Goal: Task Accomplishment & Management: Manage account settings

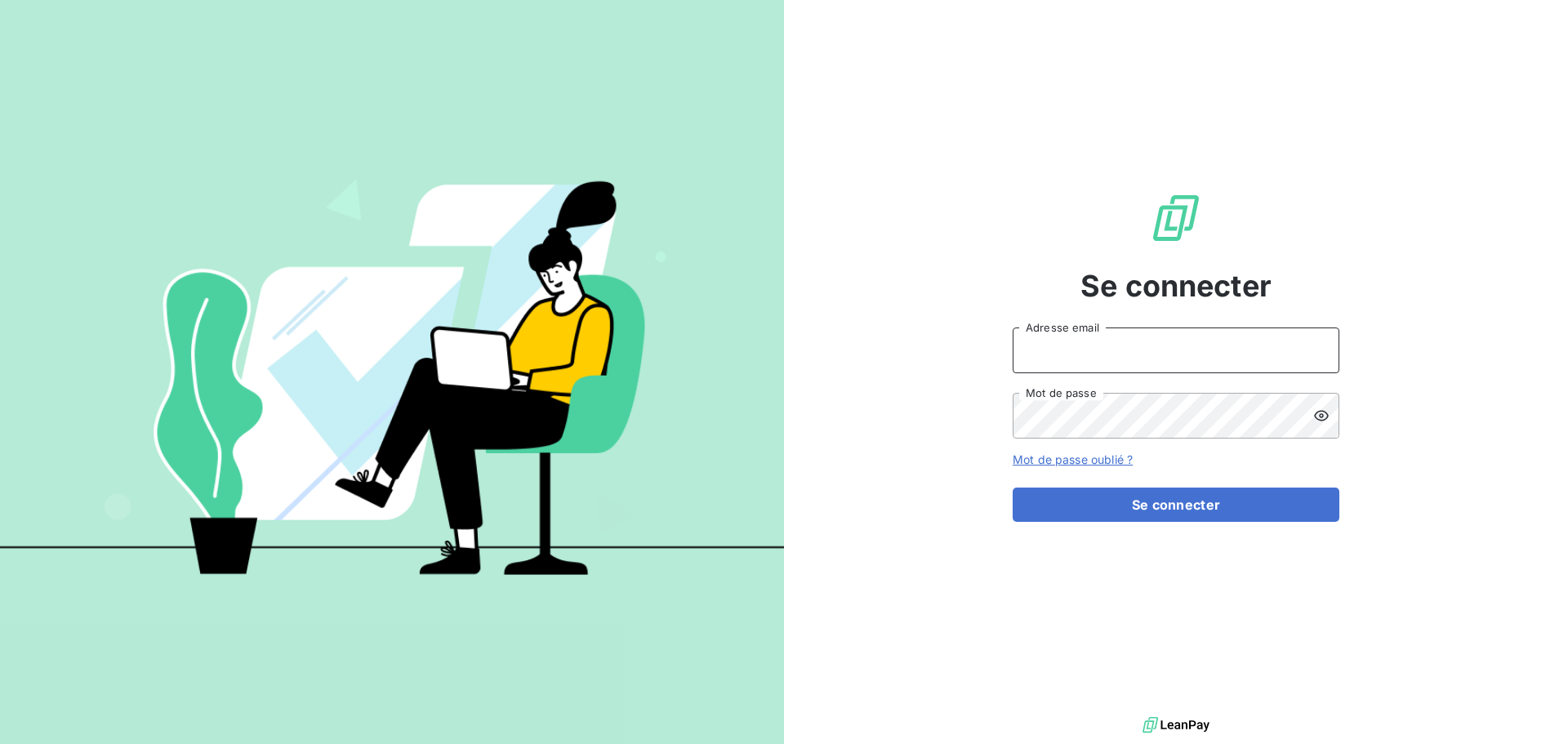
type input "[EMAIL_ADDRESS][DOMAIN_NAME]"
click at [1123, 523] on div "Se connecter [EMAIL_ADDRESS][DOMAIN_NAME] Adresse email Mot de passe Mot de pas…" at bounding box center [1176, 357] width 327 height 713
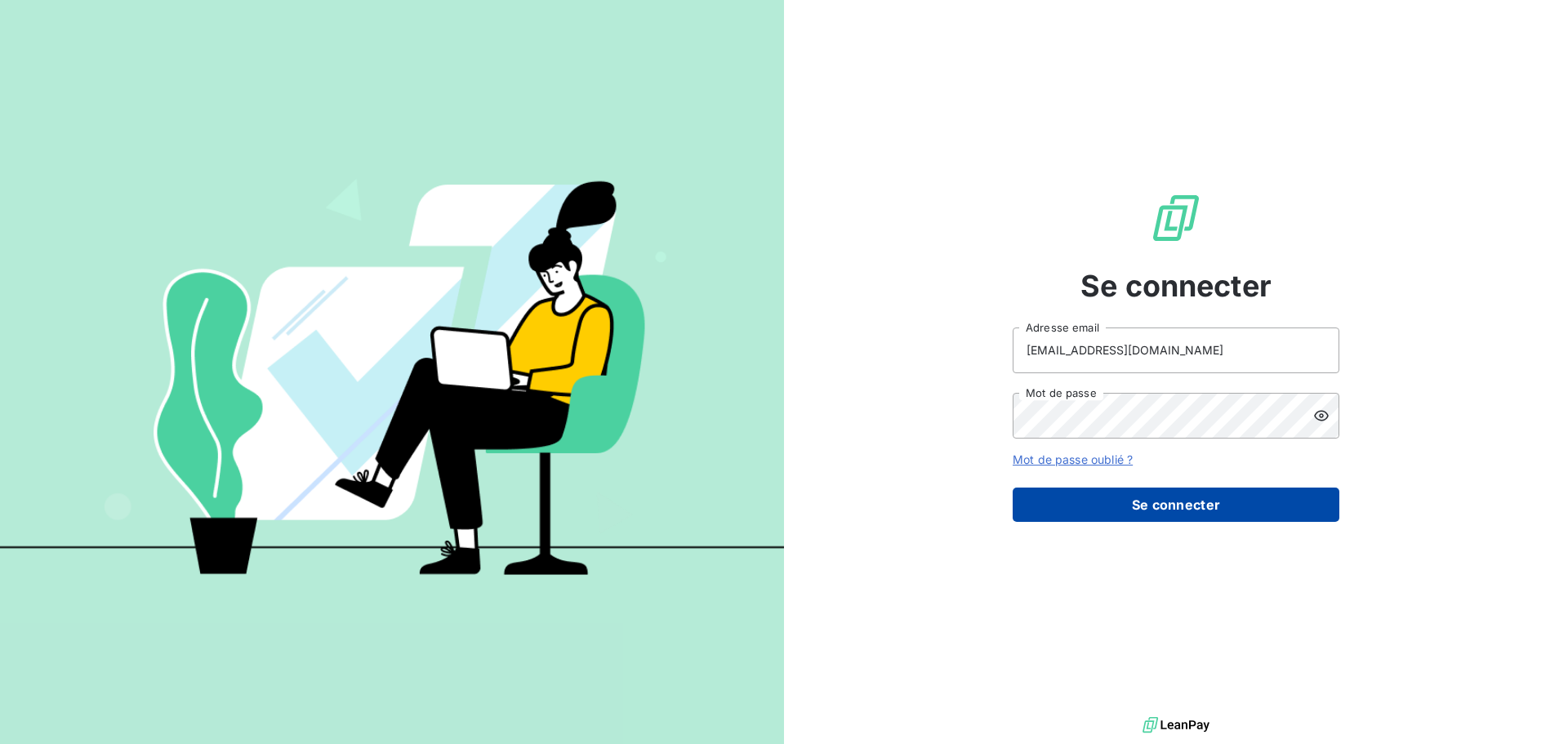
click at [1148, 502] on button "Se connecter" at bounding box center [1176, 505] width 327 height 34
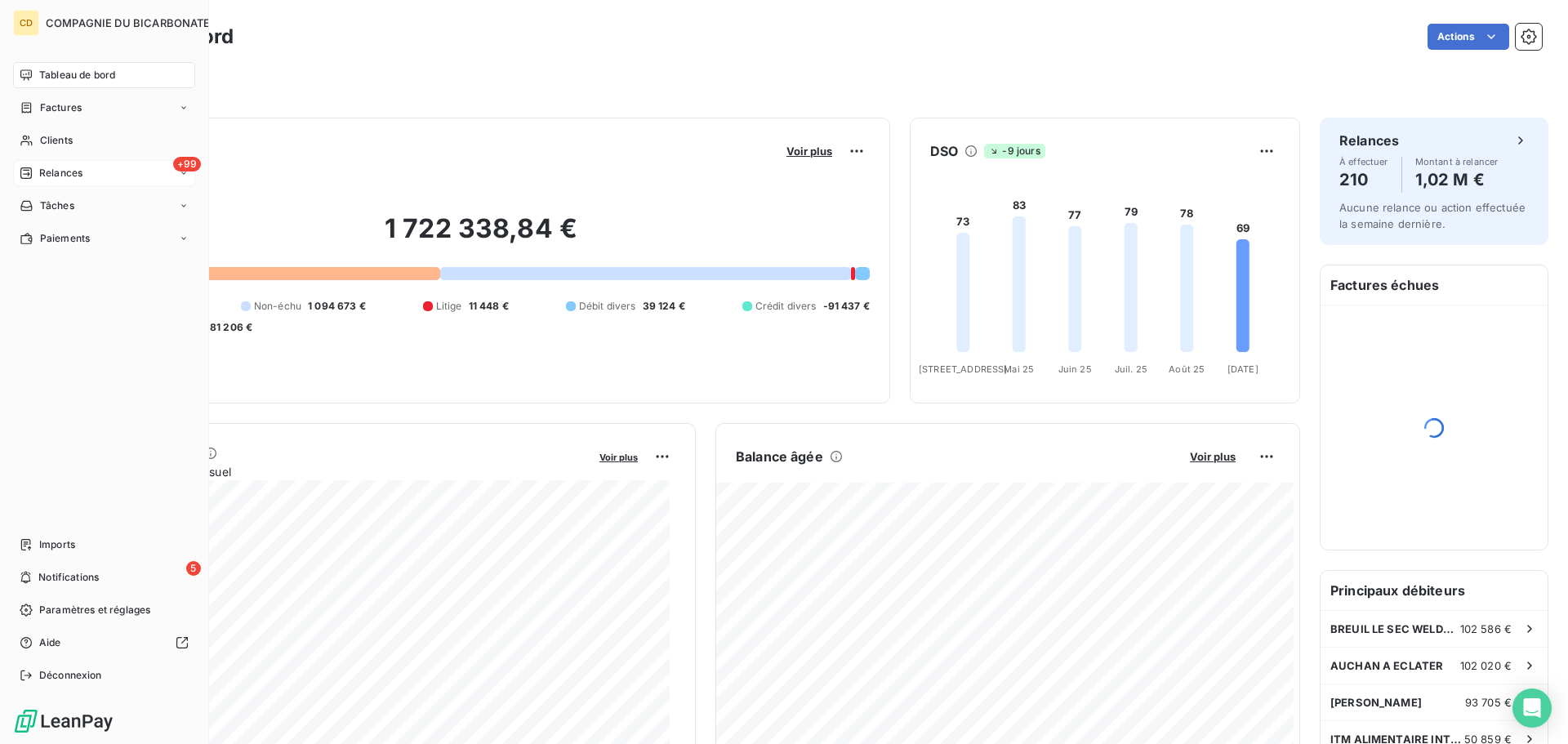
click at [27, 169] on icon at bounding box center [26, 173] width 11 height 11
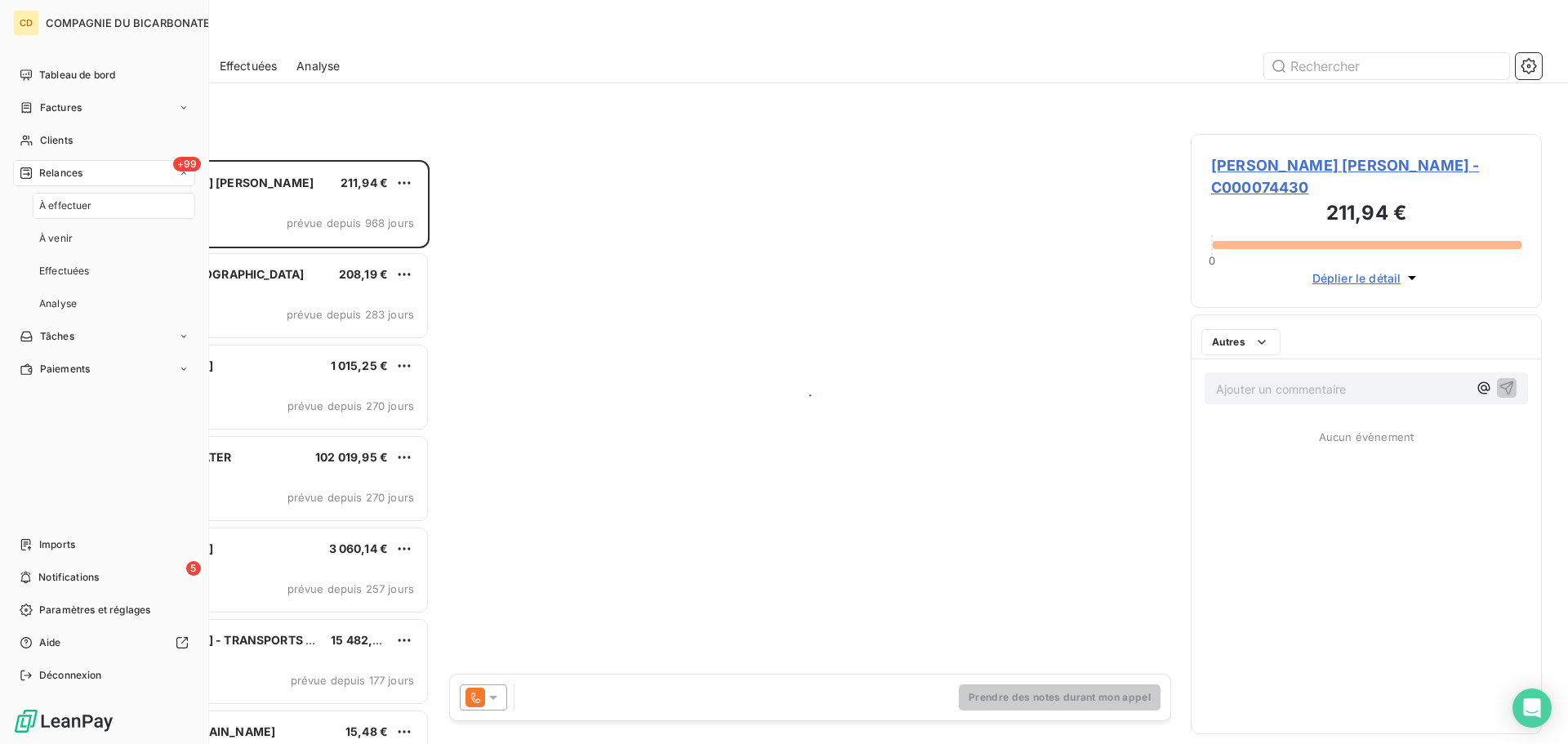
scroll to position [572, 339]
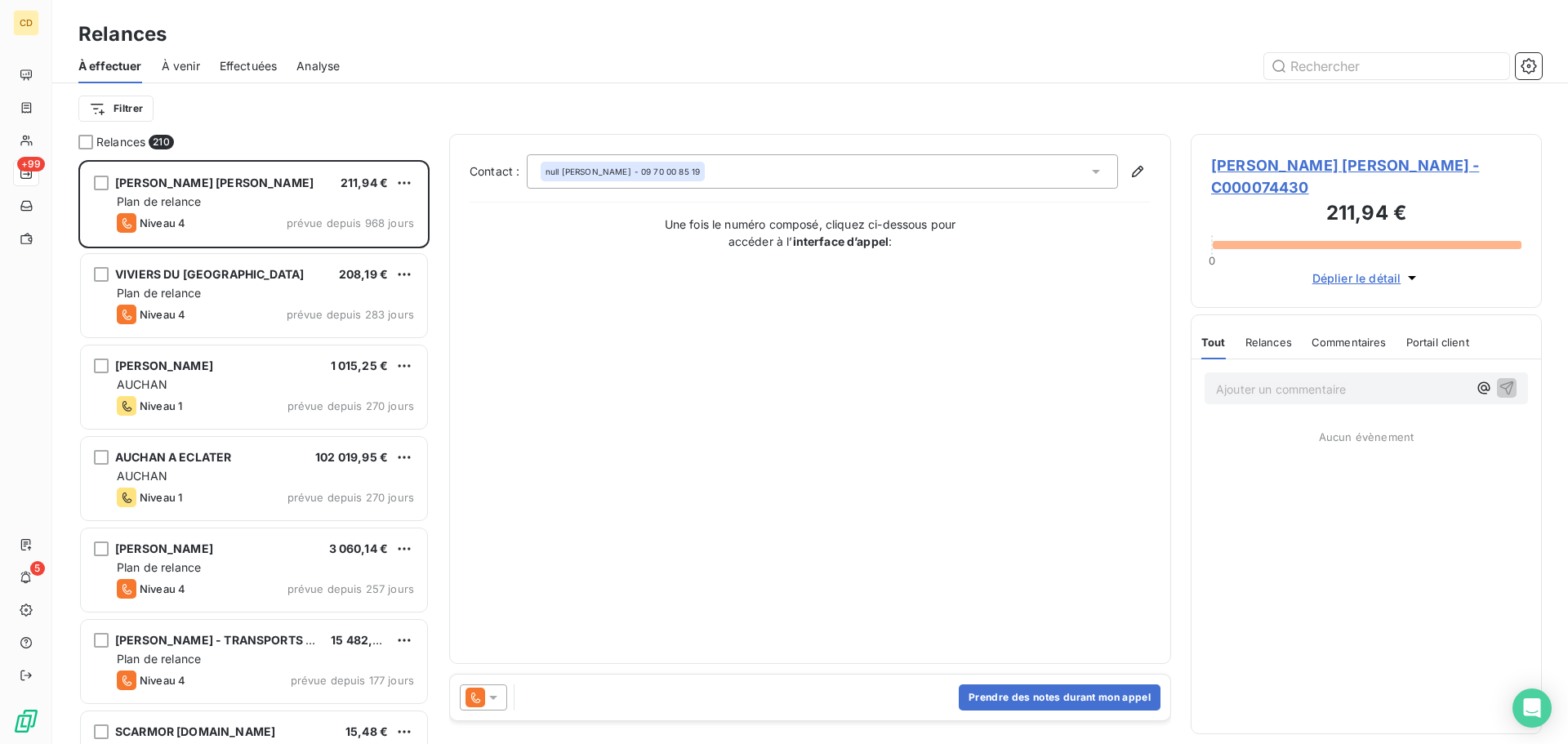
click at [242, 65] on span "Effectuées" at bounding box center [248, 67] width 58 height 17
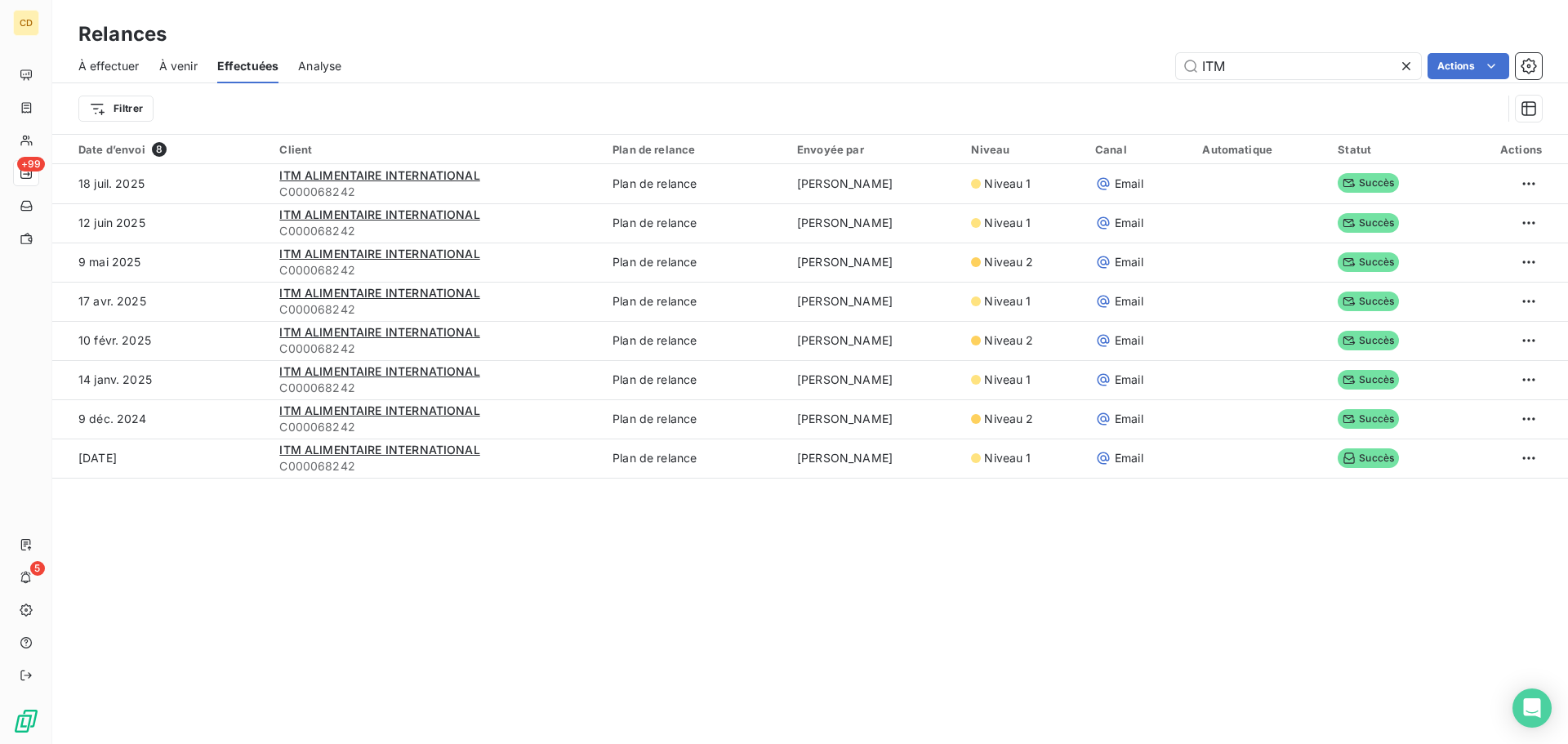
drag, startPoint x: 1236, startPoint y: 72, endPoint x: 1131, endPoint y: 65, distance: 105.2
click at [1131, 65] on div "ITM Actions" at bounding box center [951, 66] width 1181 height 26
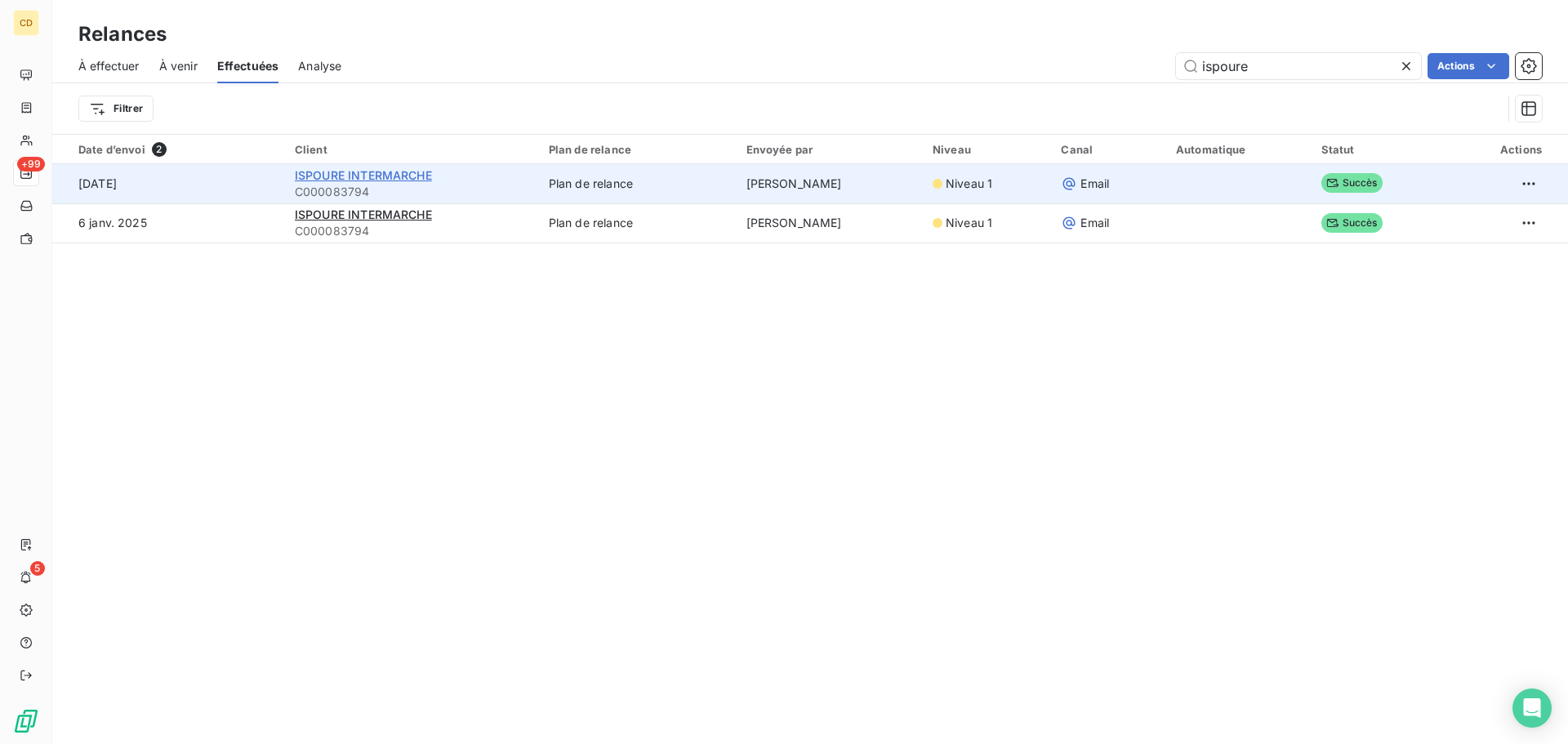
type input "ispoure"
click at [354, 173] on span "ISPOURE INTERMARCHE" at bounding box center [363, 175] width 137 height 14
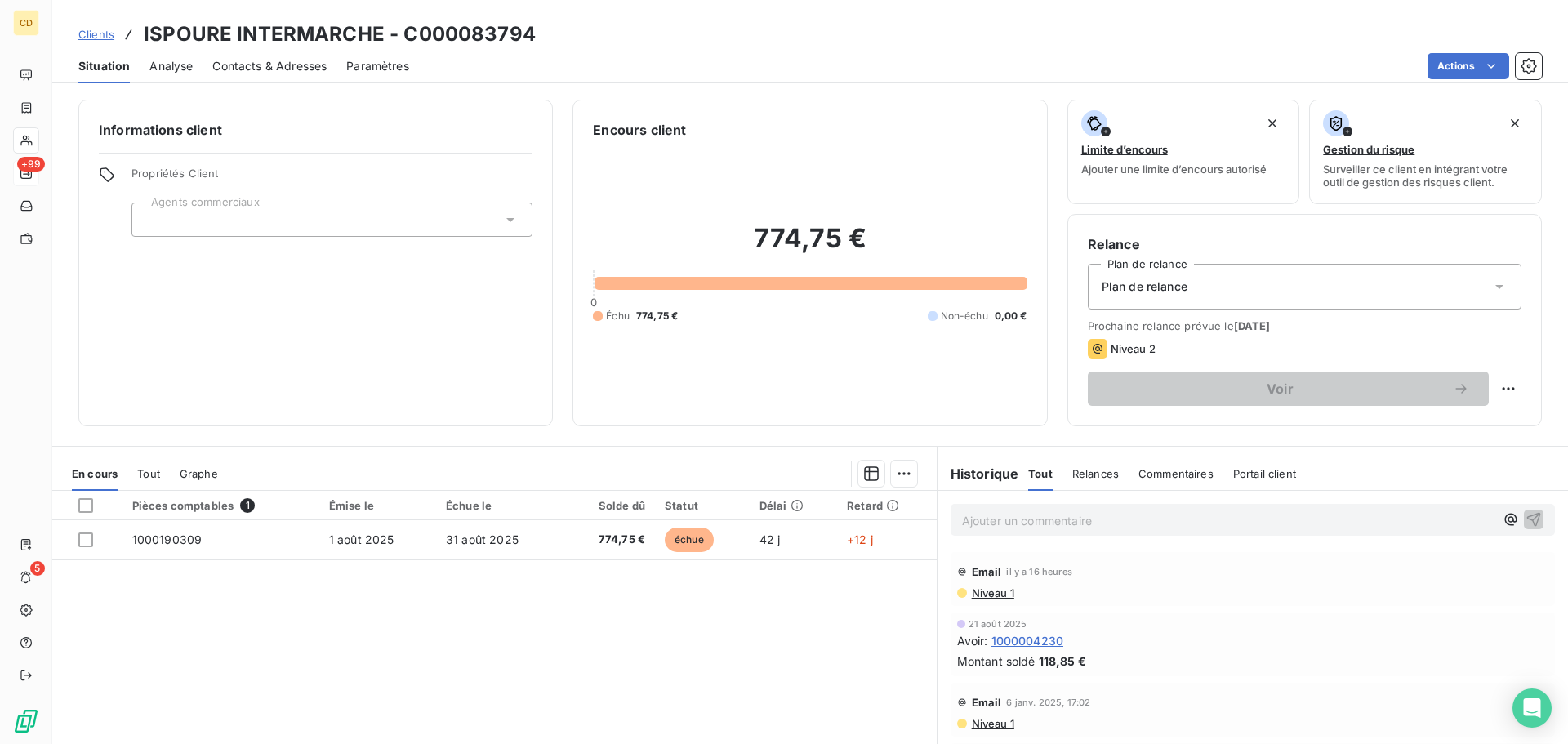
click at [1041, 520] on p "Ajouter un commentaire ﻿" at bounding box center [1228, 521] width 533 height 20
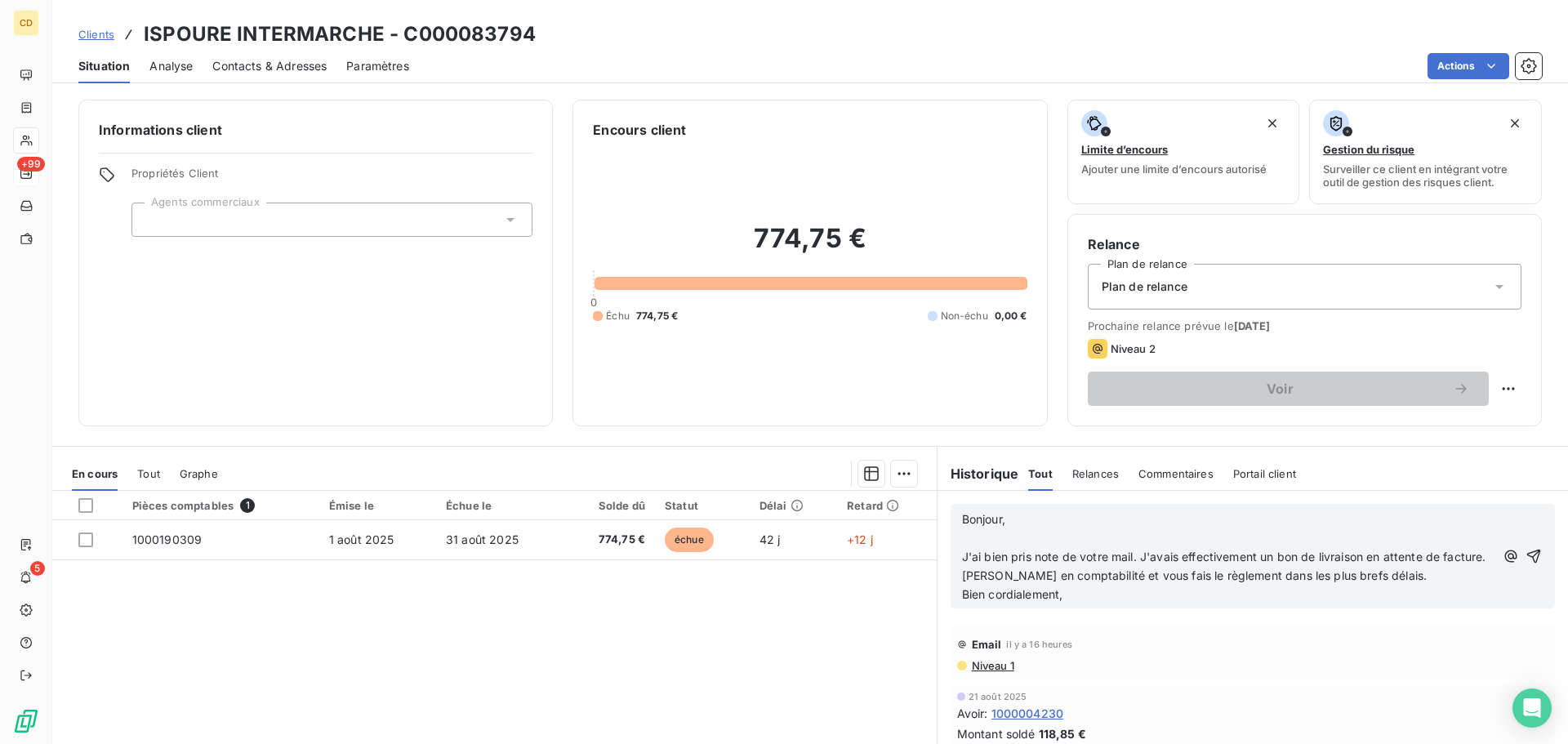
click at [953, 522] on div "Bonjour, ﻿ J'ai bien pris note de votre mail. J'avais effectivement un bon de l…" at bounding box center [1253, 556] width 605 height 105
click at [962, 522] on span "Bonjour," at bounding box center [984, 519] width 44 height 14
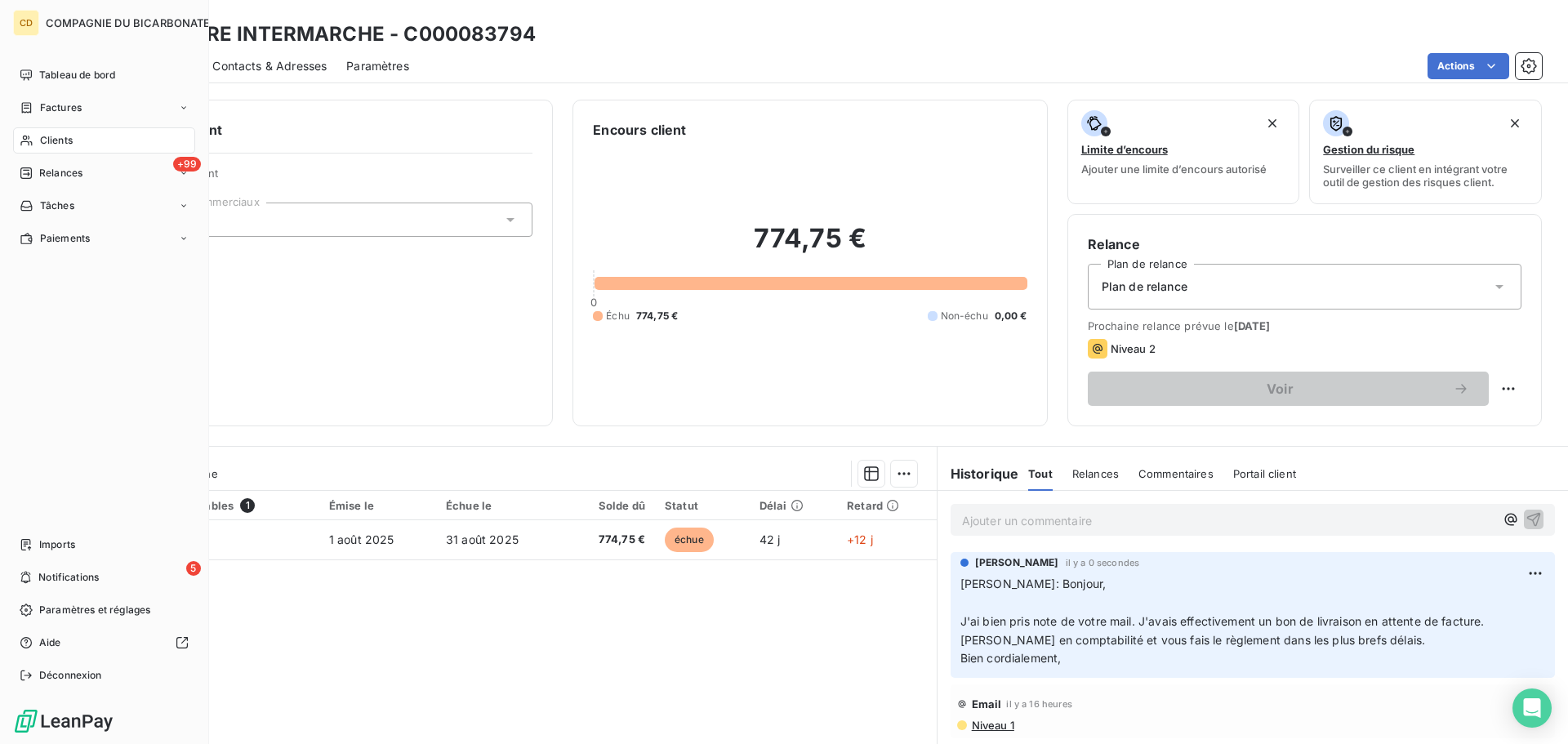
drag, startPoint x: 39, startPoint y: 178, endPoint x: 107, endPoint y: 155, distance: 71.8
click at [39, 178] on span "Relances" at bounding box center [60, 173] width 44 height 15
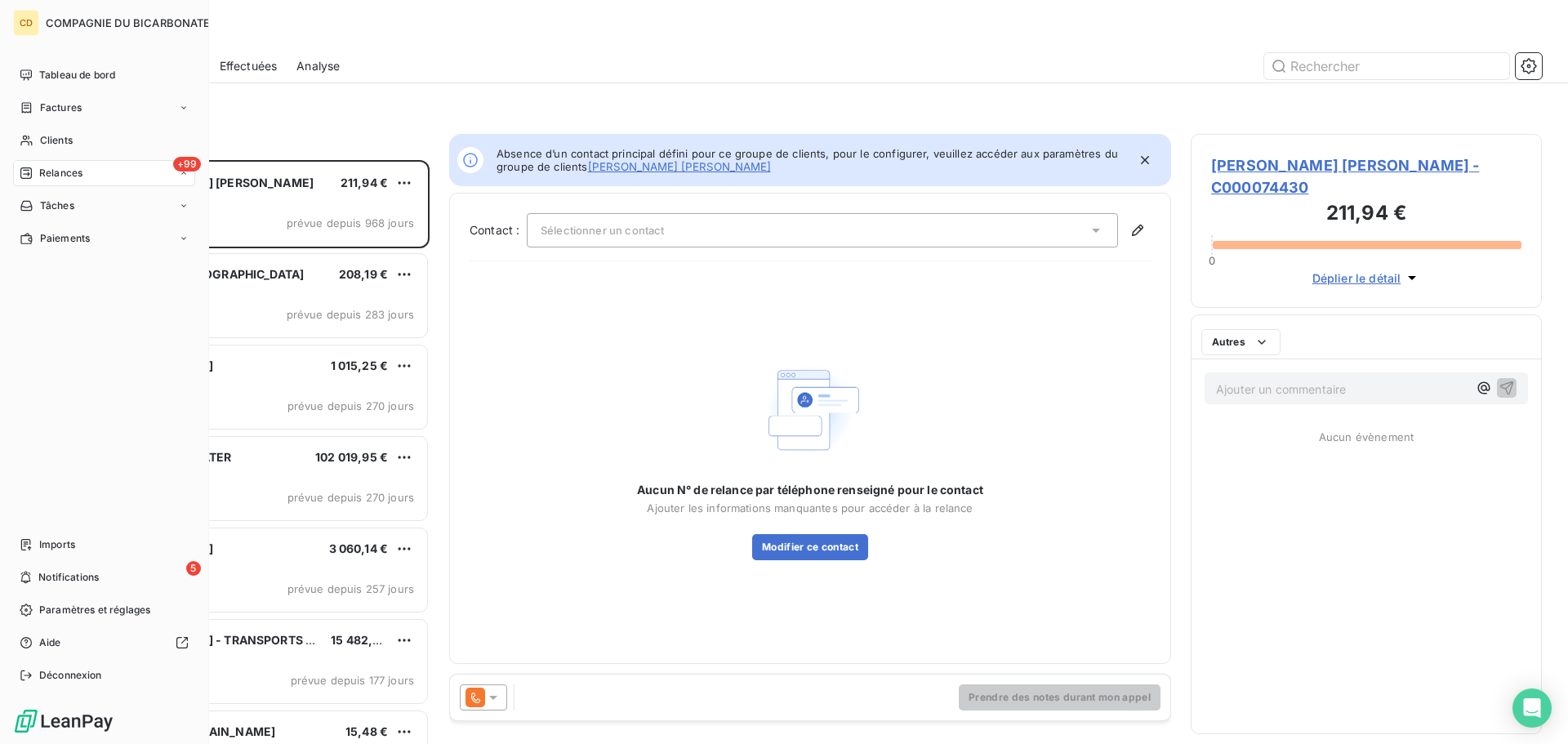
scroll to position [572, 339]
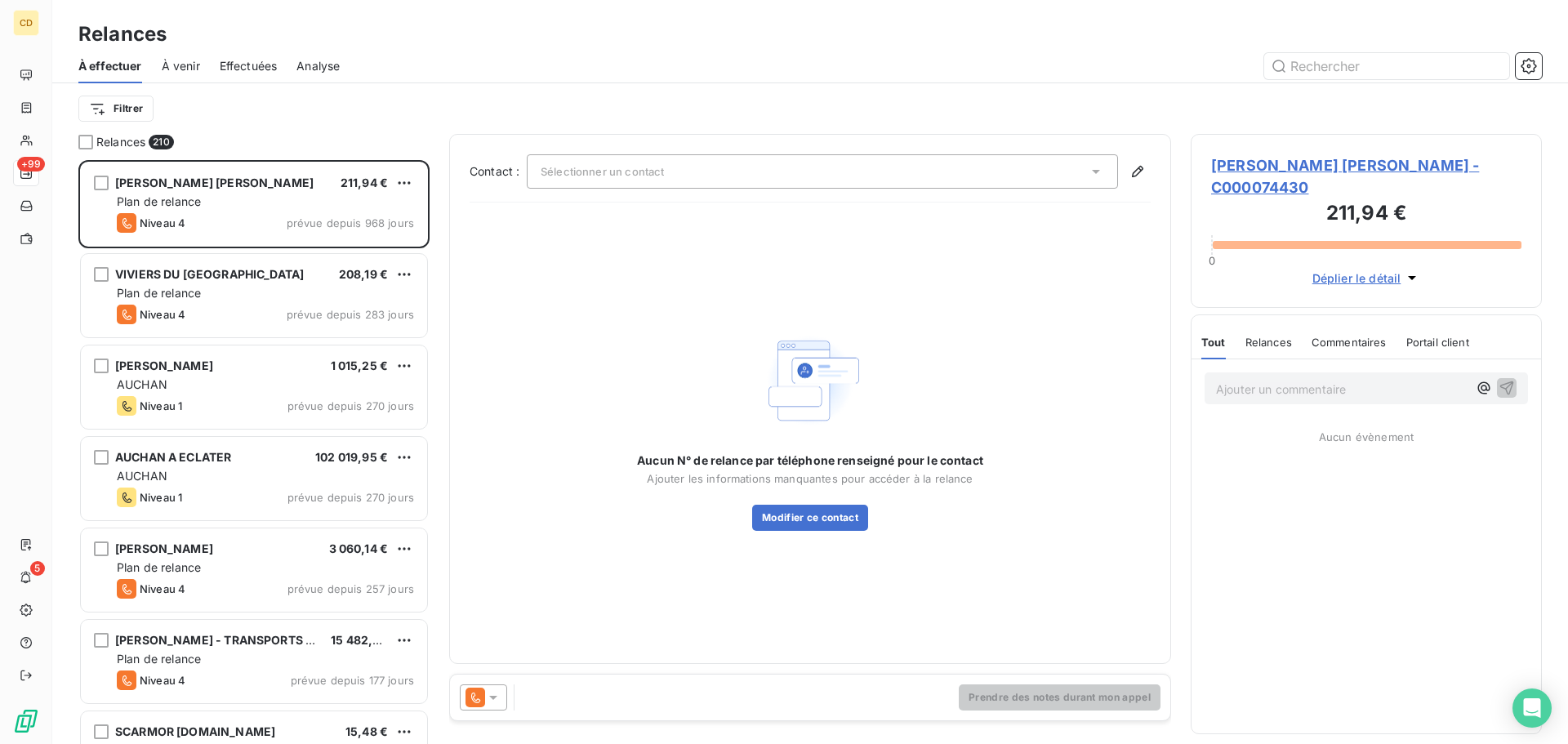
click at [265, 65] on span "Effectuées" at bounding box center [248, 67] width 58 height 17
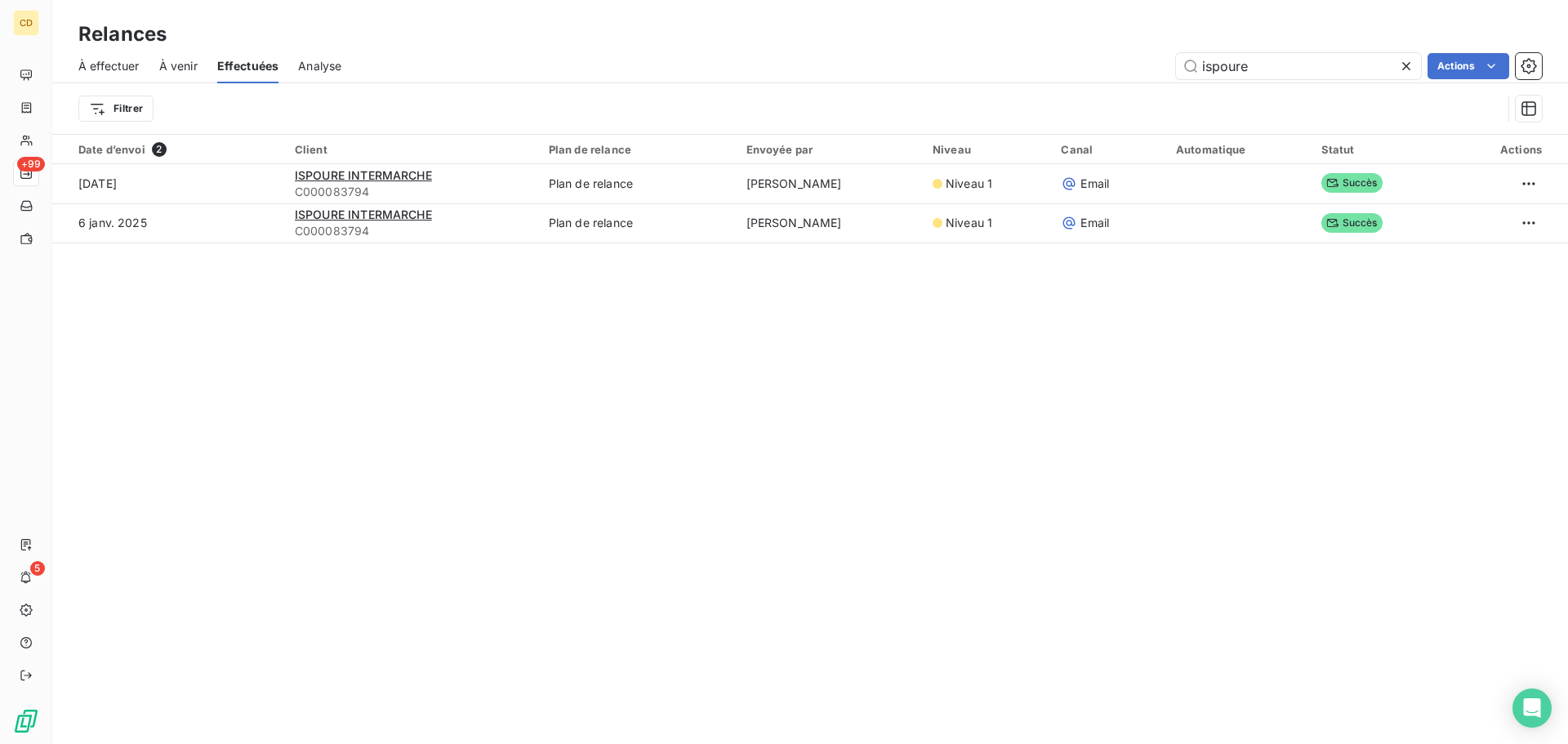
drag, startPoint x: 1235, startPoint y: 69, endPoint x: 1118, endPoint y: 67, distance: 117.0
click at [1118, 67] on div "ispoure Actions" at bounding box center [951, 66] width 1181 height 26
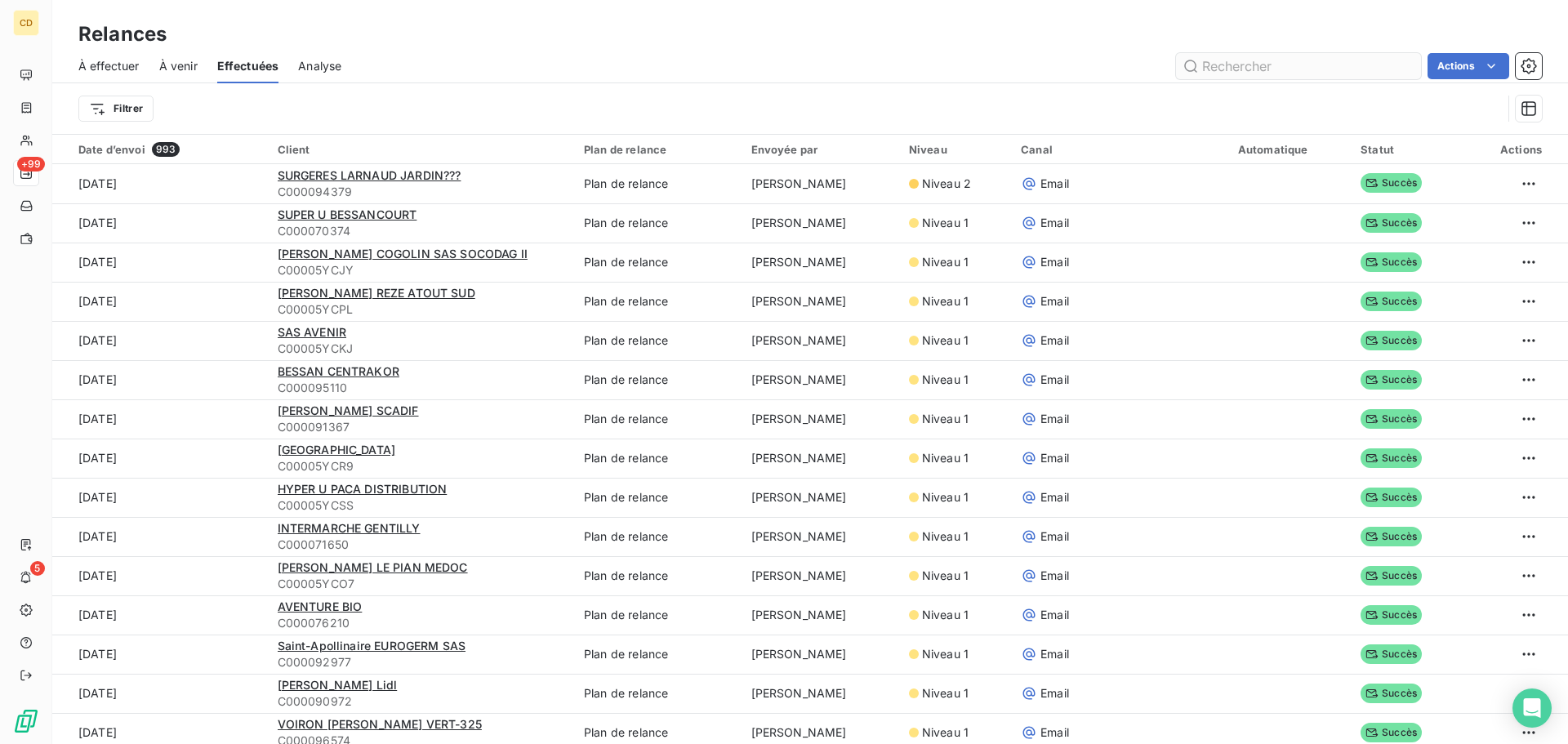
click at [1242, 75] on input "text" at bounding box center [1298, 66] width 245 height 26
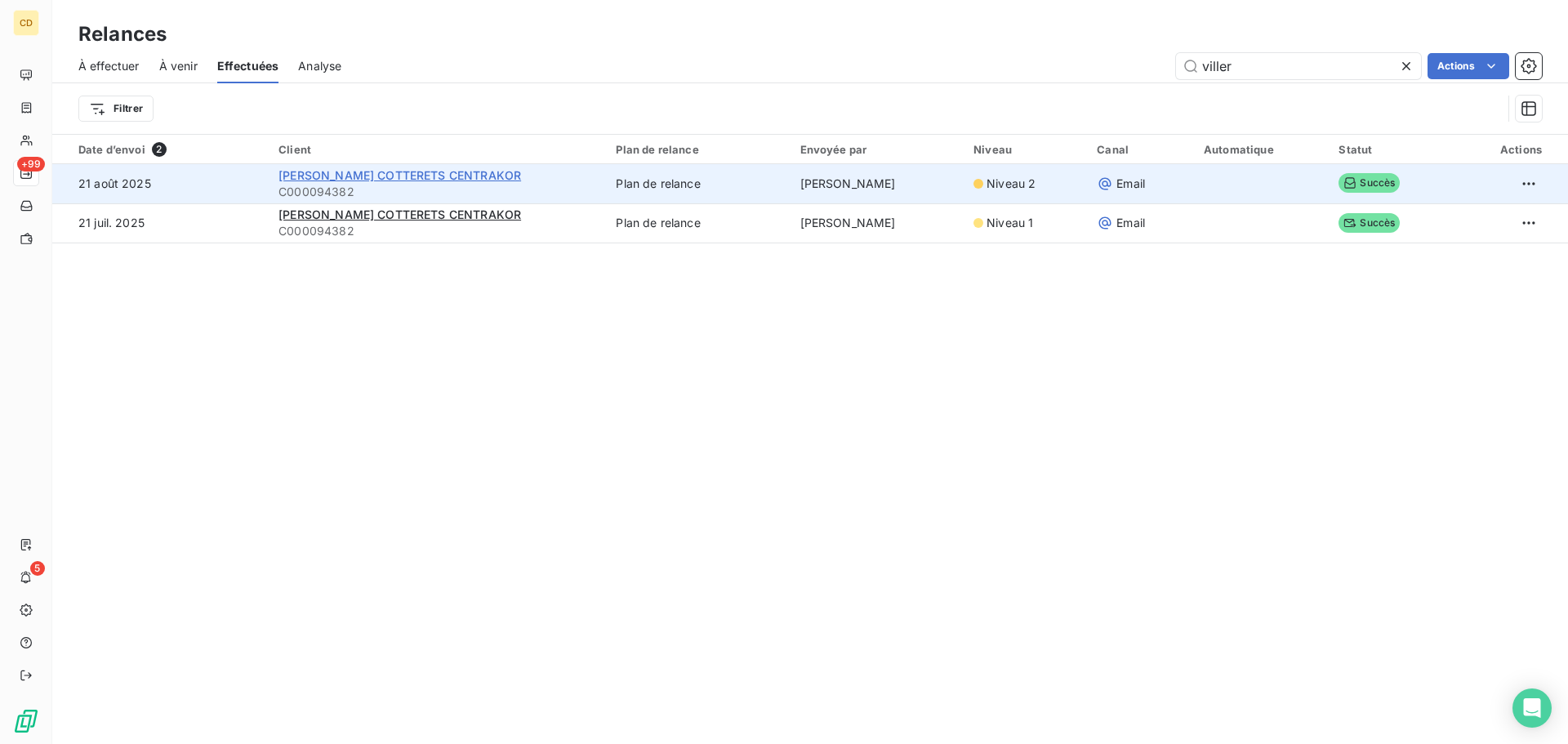
type input "viller"
click at [433, 177] on span "[PERSON_NAME] COTTERETS CENTRAKOR" at bounding box center [400, 175] width 243 height 14
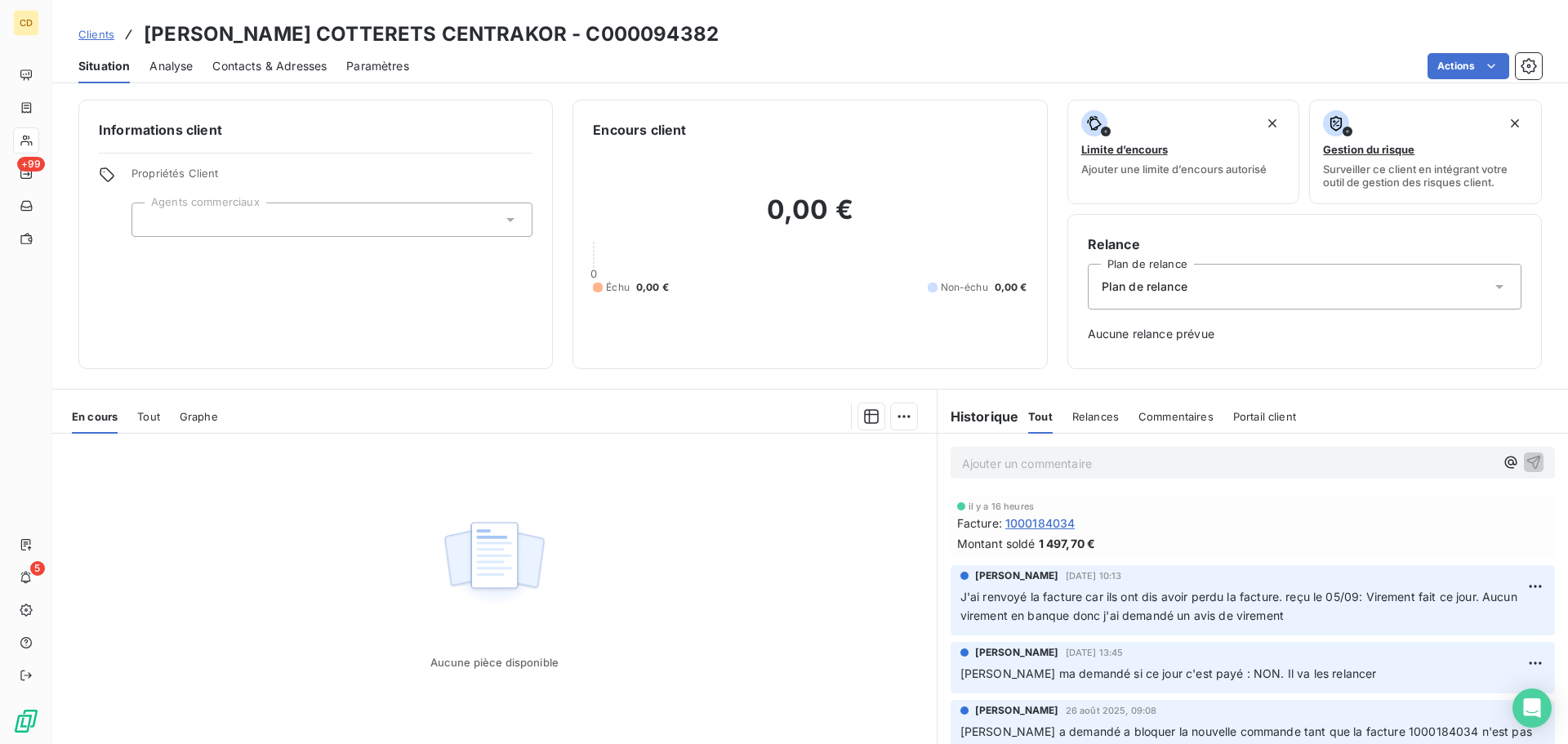
scroll to position [53, 0]
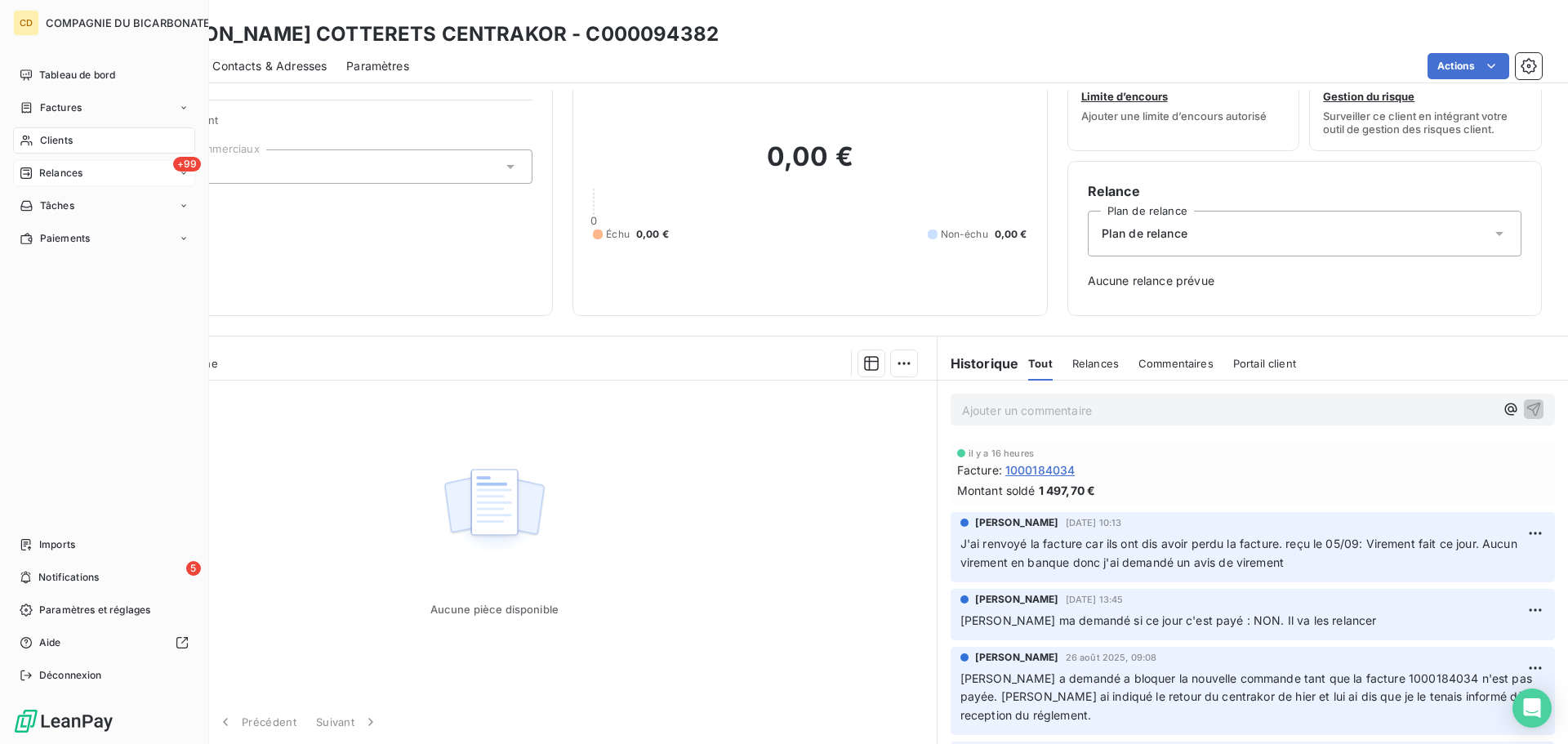
click at [66, 163] on div "+99 Relances" at bounding box center [104, 173] width 182 height 26
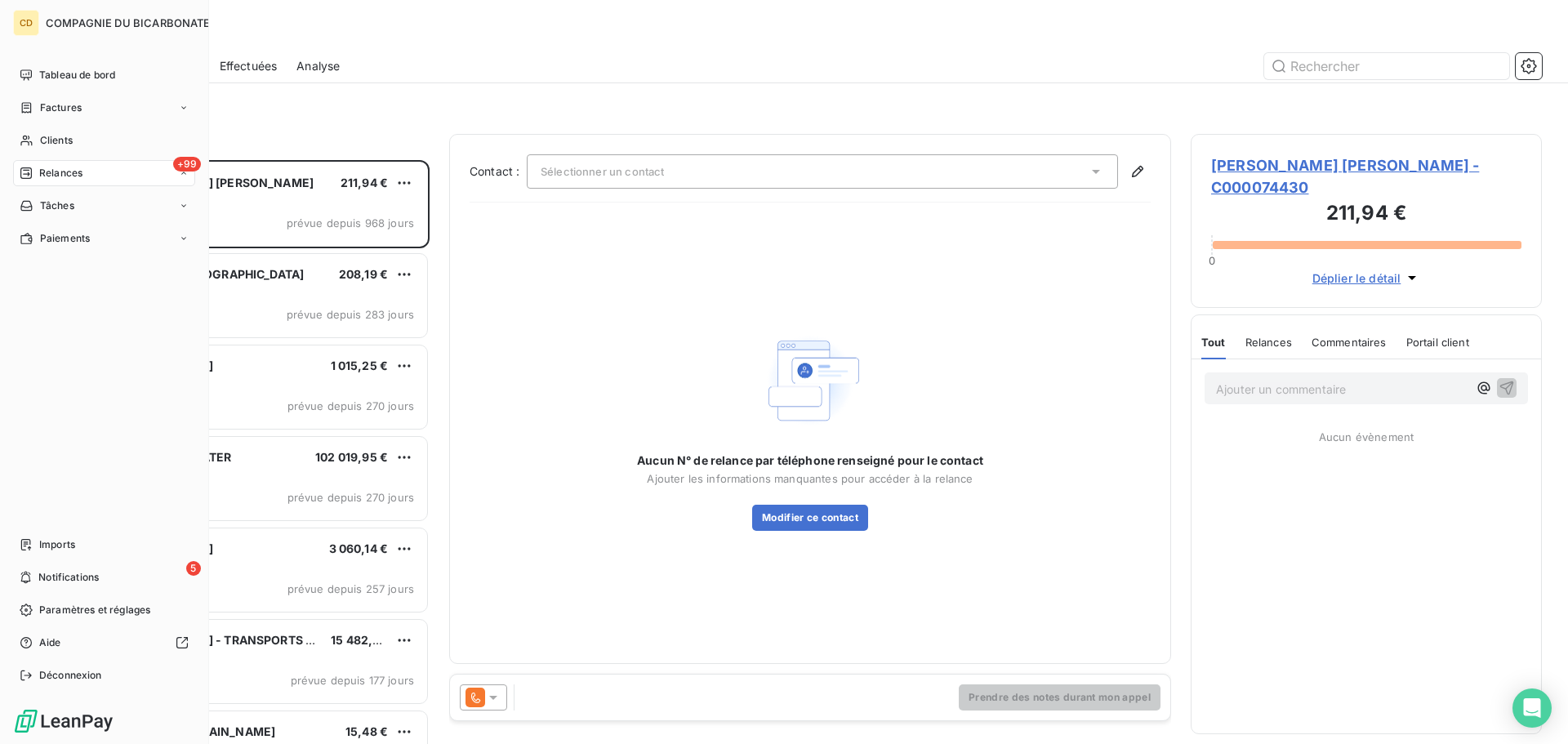
scroll to position [572, 339]
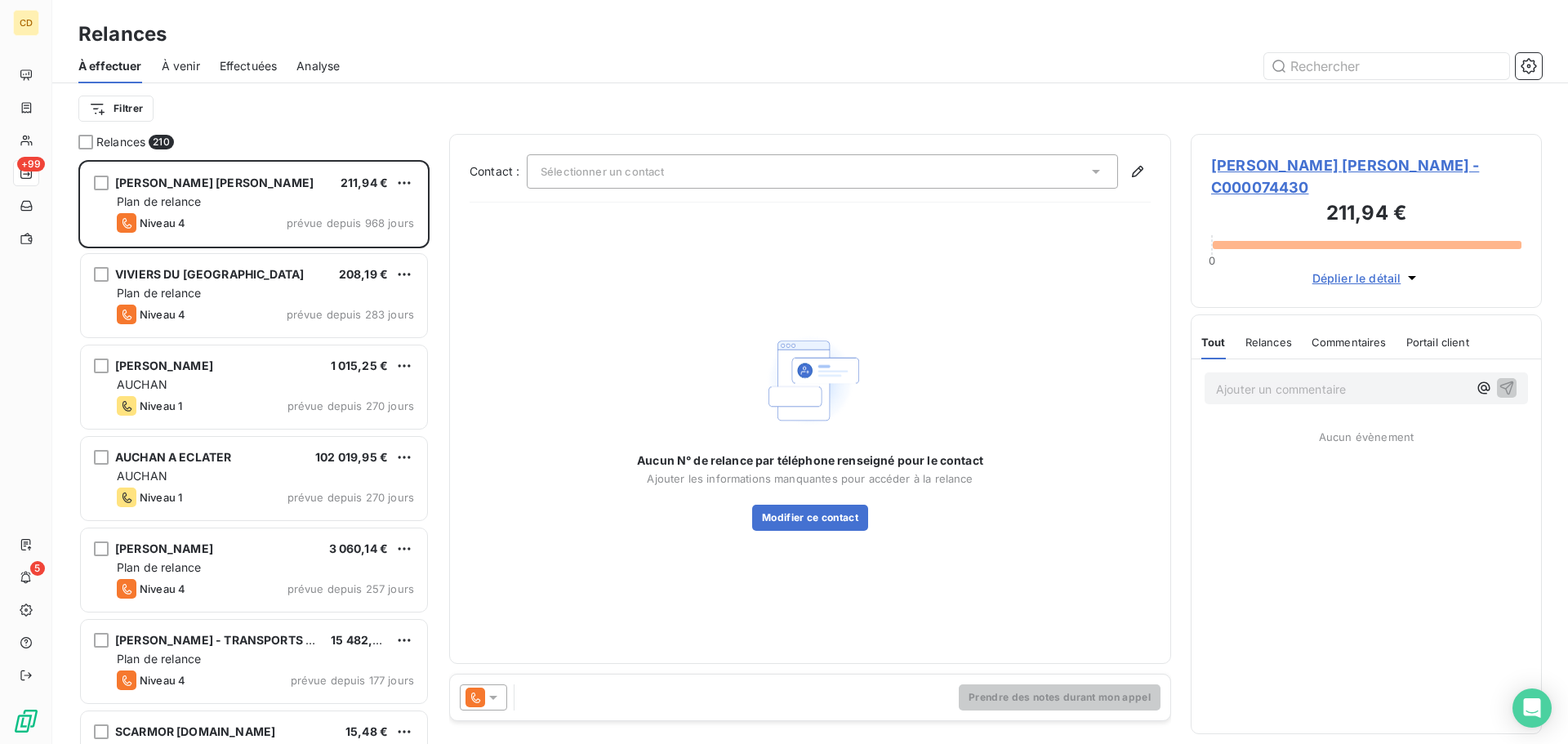
click at [271, 94] on div "Filtrer" at bounding box center [810, 109] width 1464 height 32
click at [256, 72] on div "Effectuées" at bounding box center [248, 66] width 58 height 34
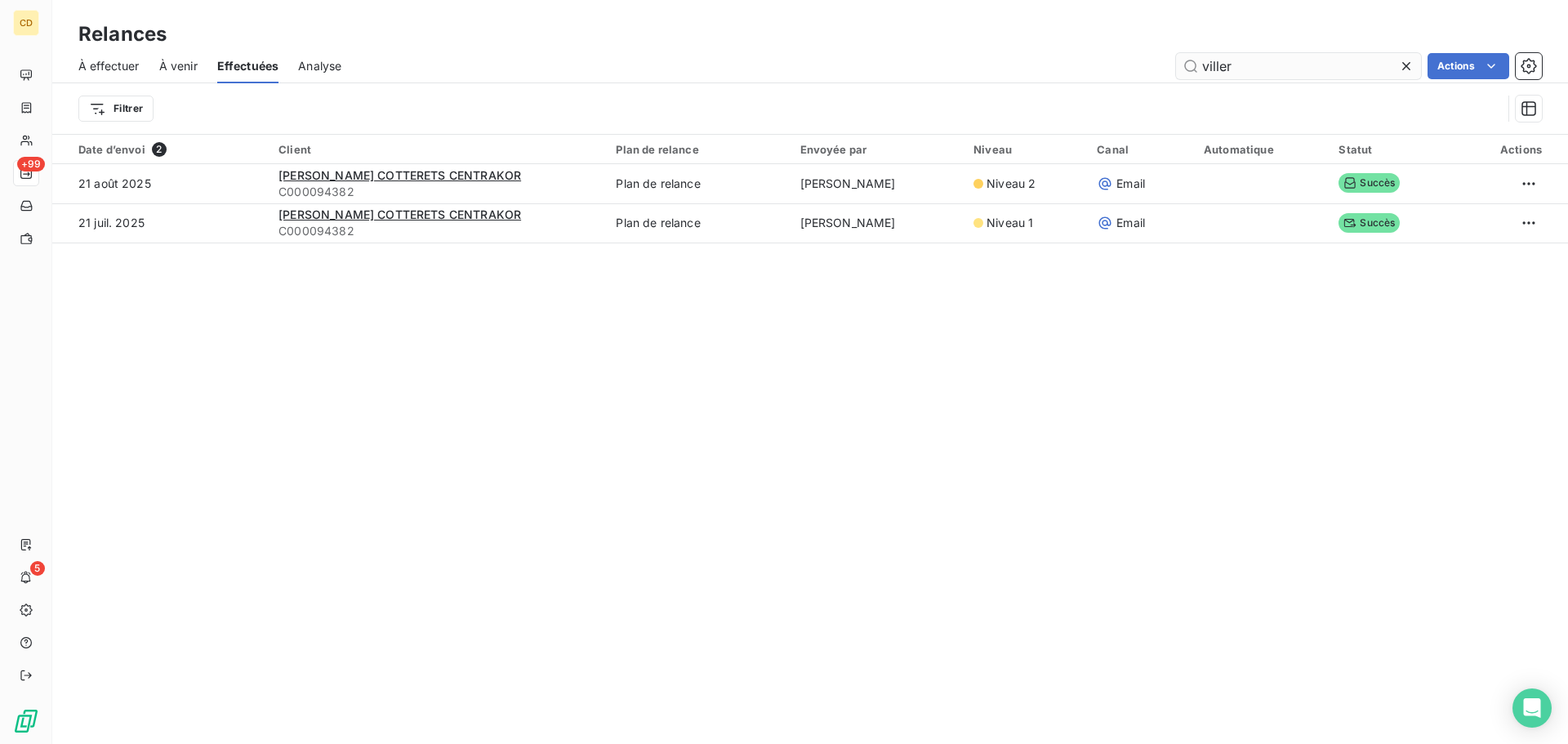
drag, startPoint x: 1277, startPoint y: 66, endPoint x: 1177, endPoint y: 69, distance: 100.0
click at [1177, 69] on input "viller" at bounding box center [1298, 66] width 245 height 26
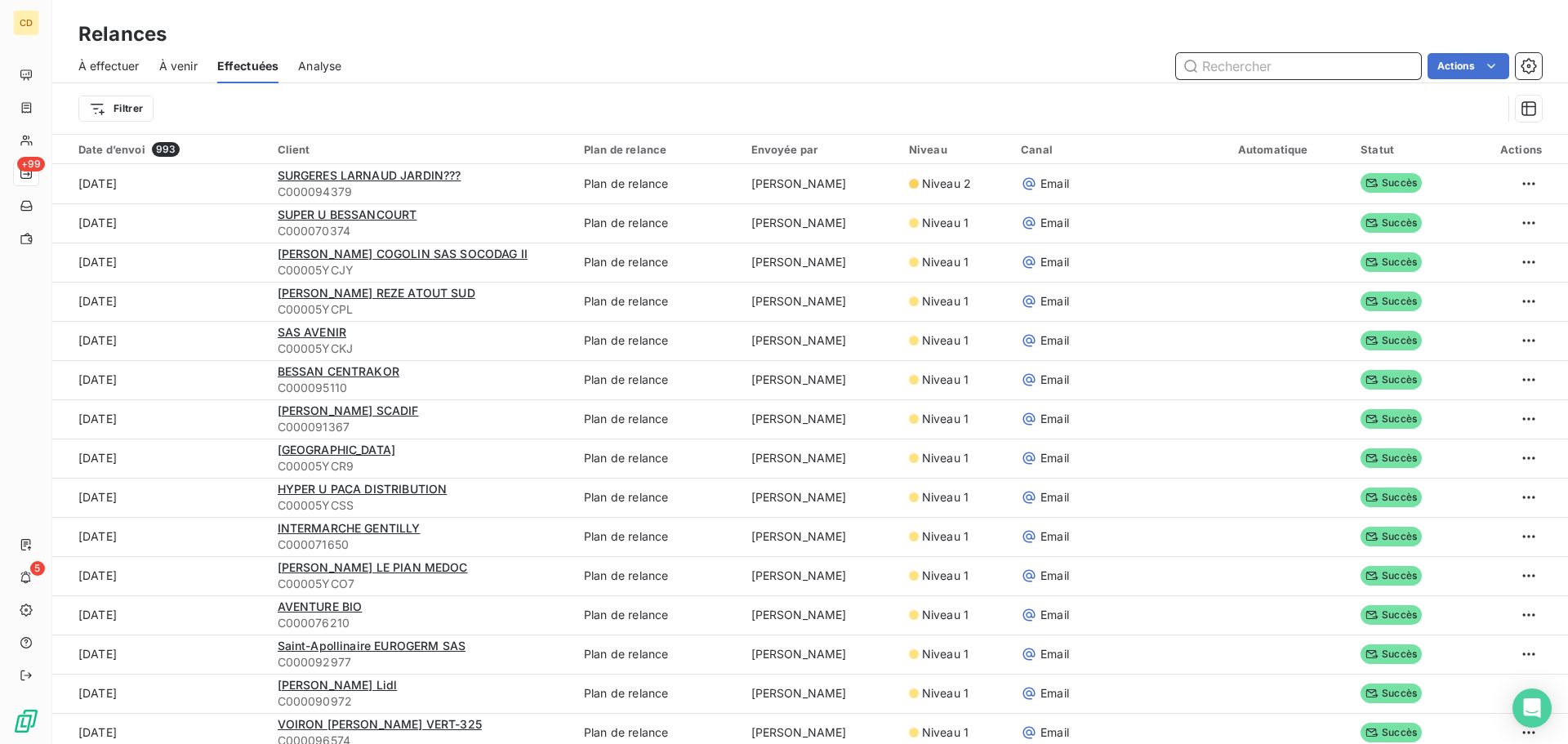
click at [1210, 69] on input "text" at bounding box center [1298, 66] width 245 height 26
click at [1248, 53] on input "text" at bounding box center [1298, 66] width 245 height 26
click at [1261, 72] on input "text" at bounding box center [1298, 66] width 245 height 26
click at [1350, 69] on input "text" at bounding box center [1298, 66] width 245 height 26
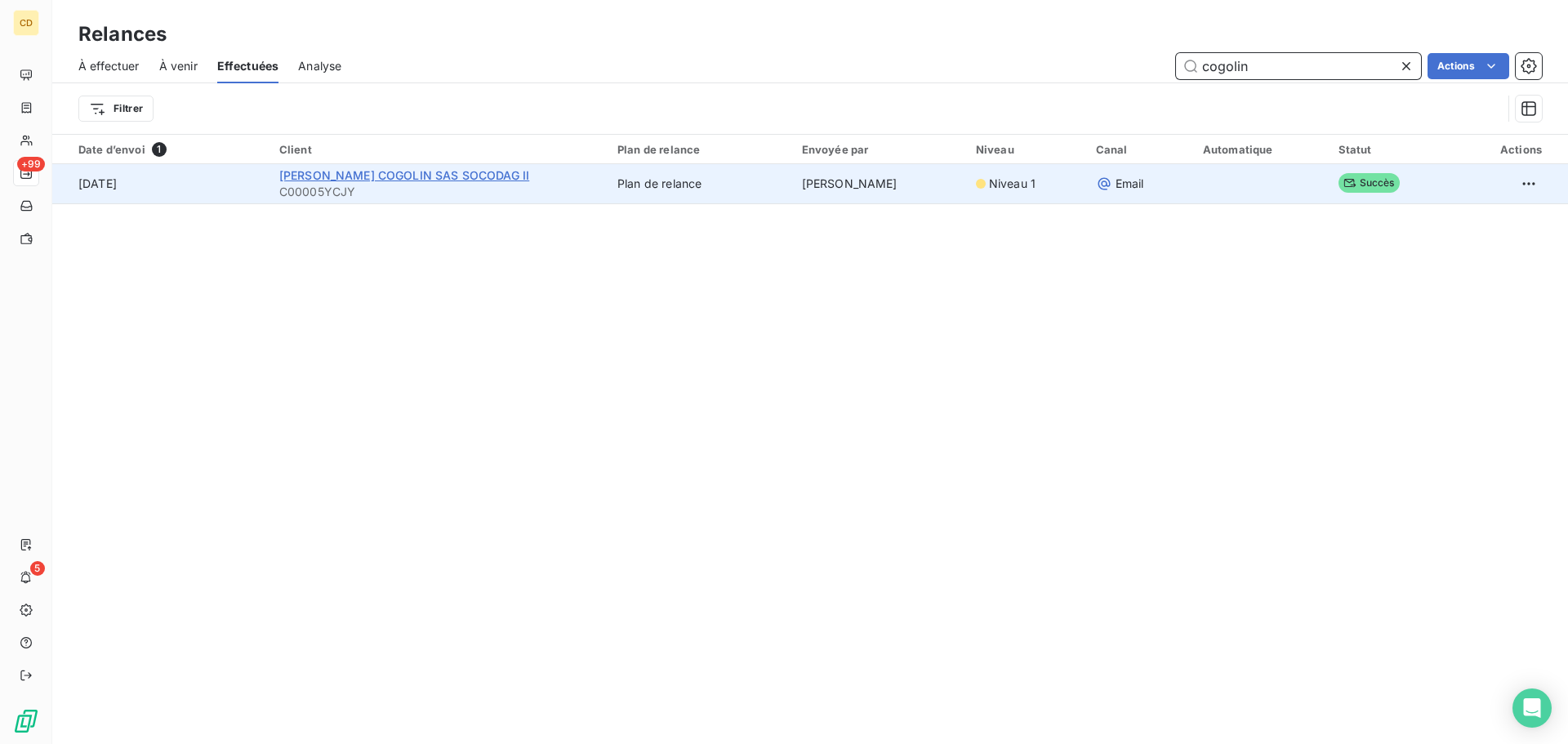
type input "cogolin"
click at [395, 169] on span "[PERSON_NAME] COGOLIN SAS SOCODAG II" at bounding box center [405, 175] width 250 height 14
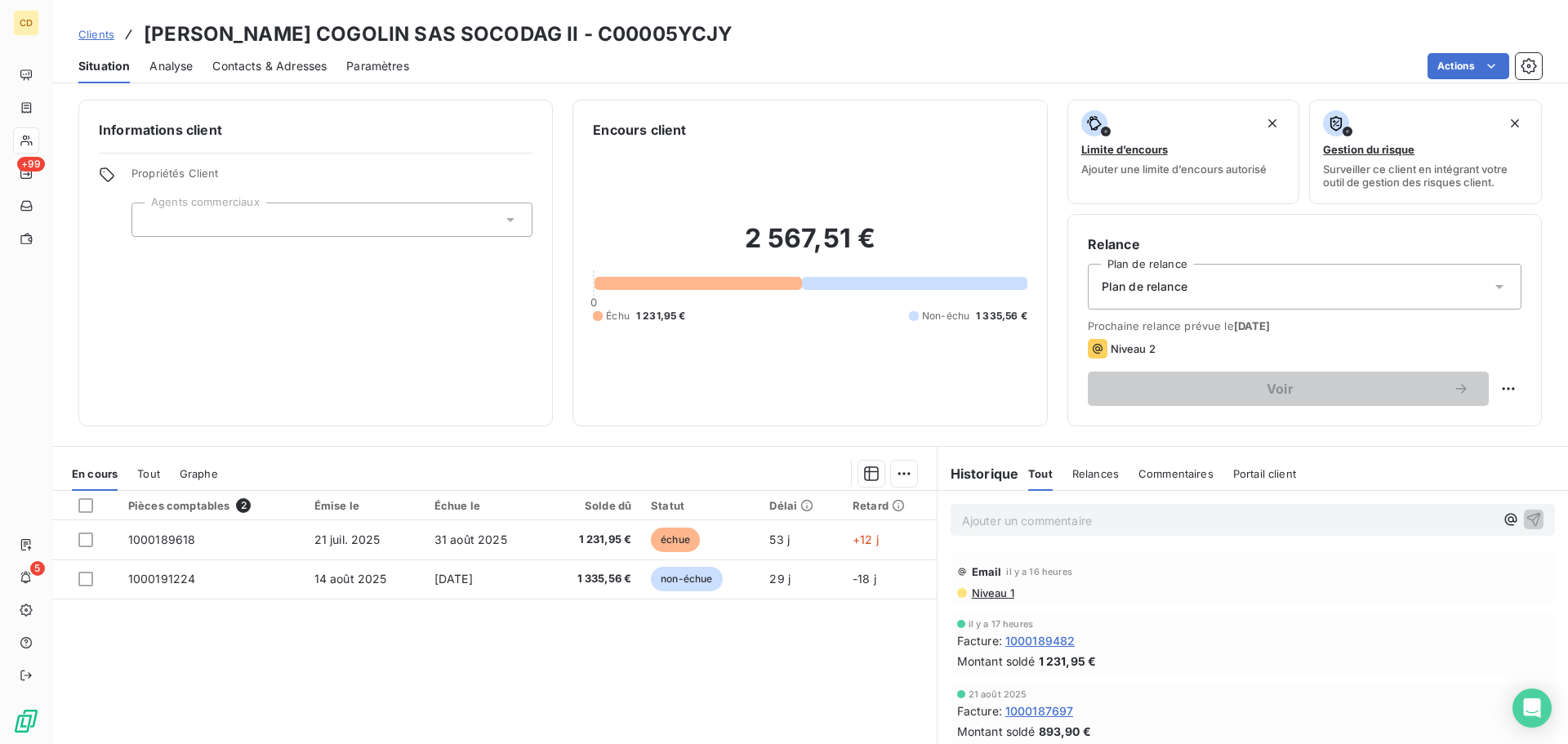
click at [1090, 511] on div "Ajouter un commentaire ﻿" at bounding box center [1253, 520] width 605 height 32
click at [1094, 516] on p "Ajouter un commentaire ﻿" at bounding box center [1228, 521] width 533 height 20
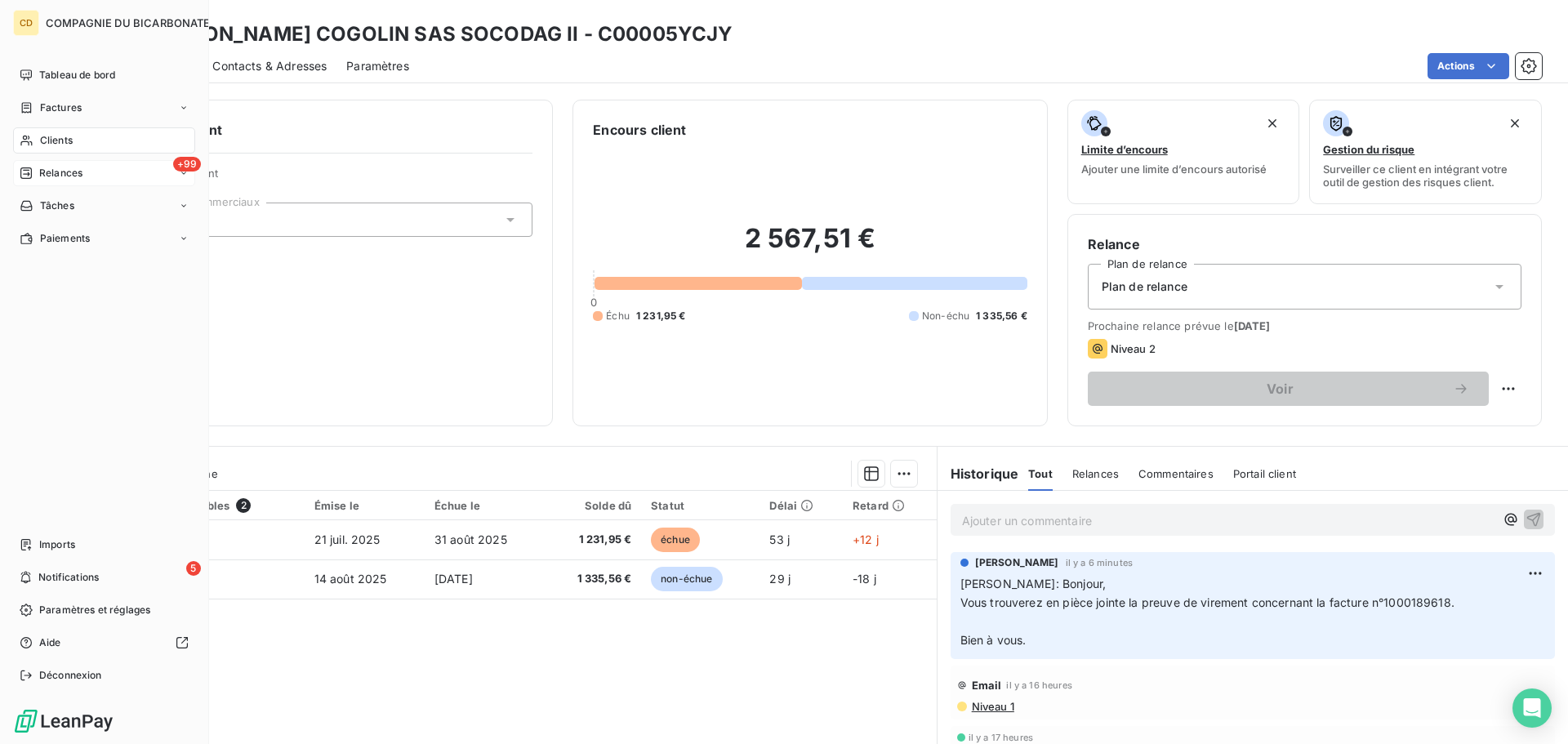
click at [33, 180] on div "Relances" at bounding box center [51, 173] width 63 height 15
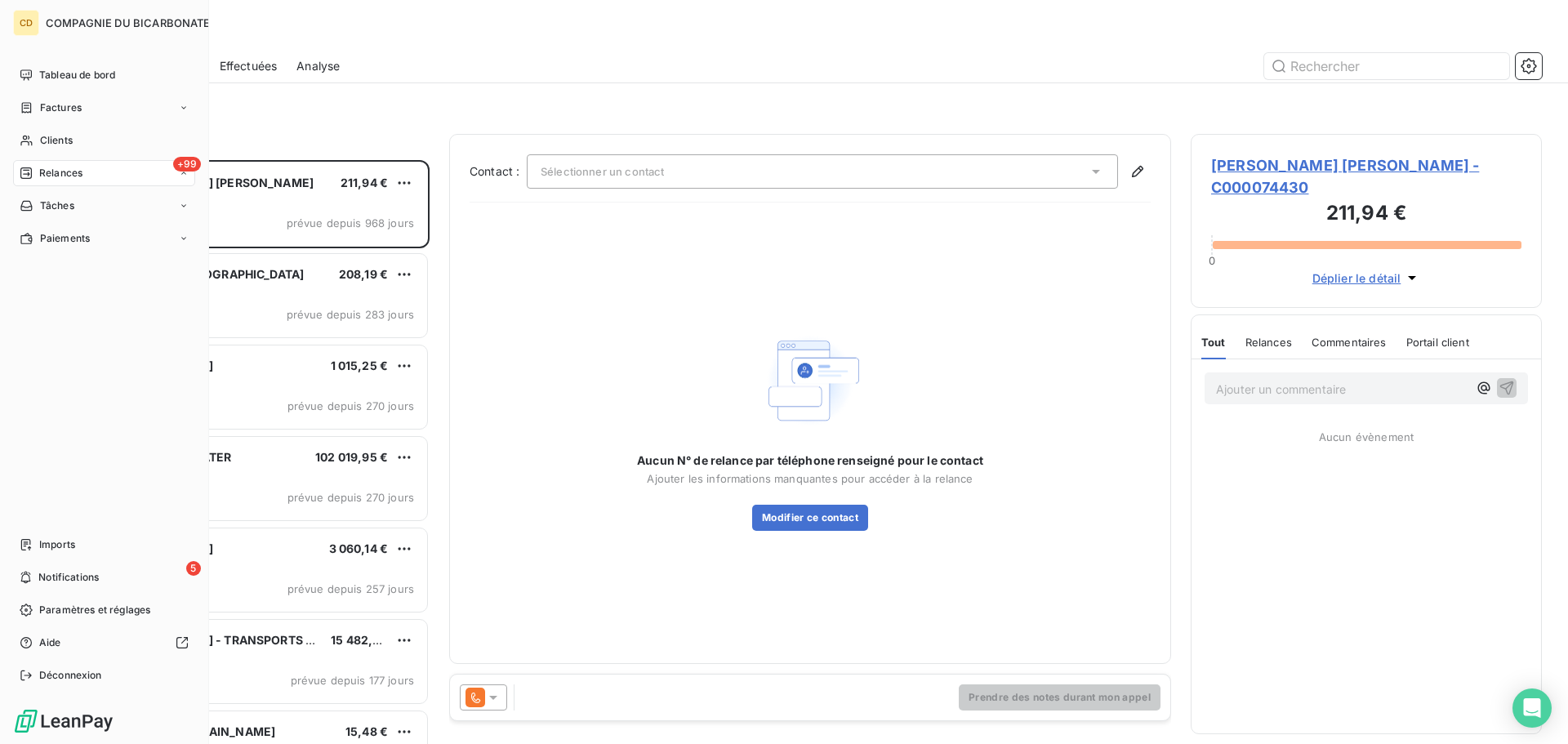
scroll to position [572, 339]
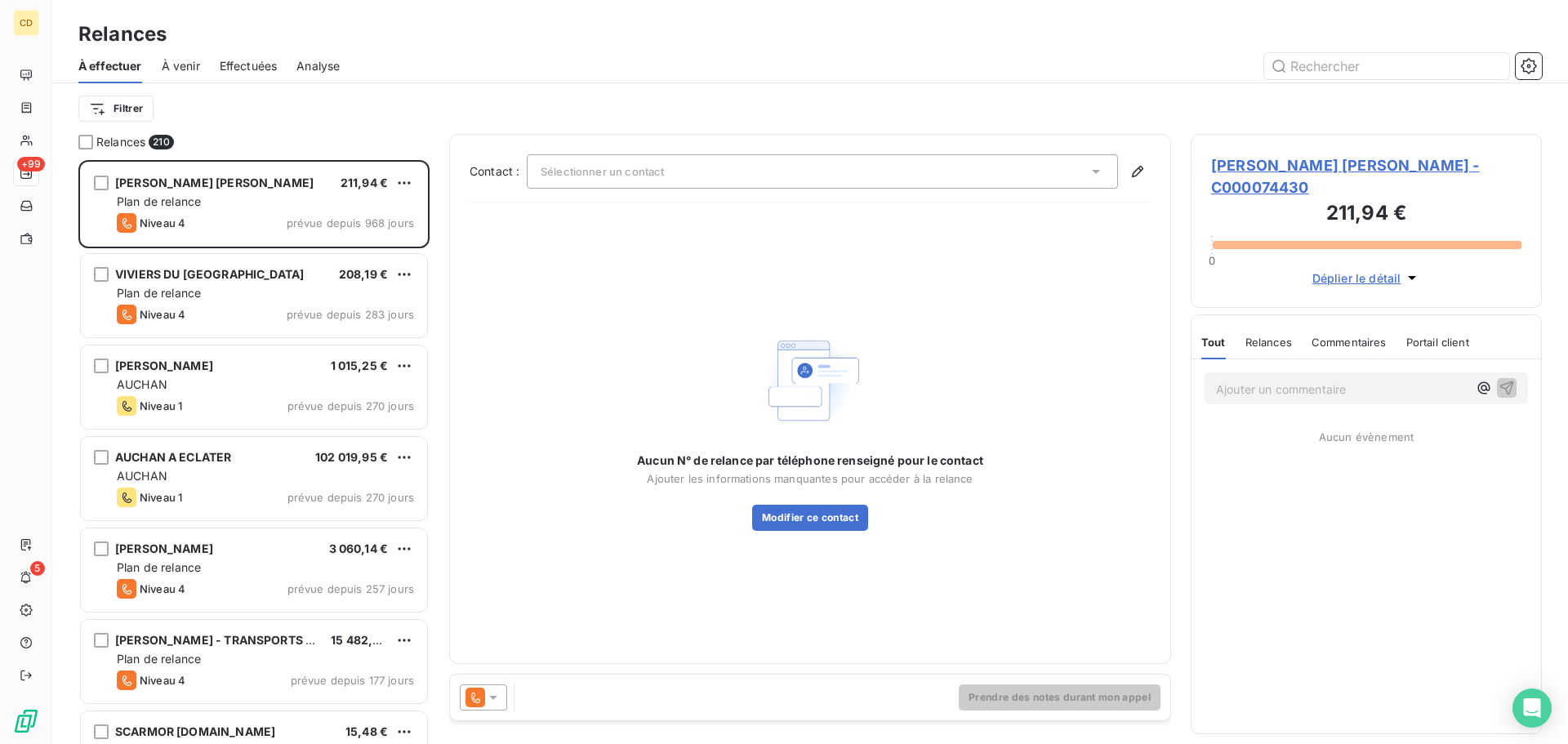
click at [269, 58] on span "Effectuées" at bounding box center [248, 67] width 58 height 17
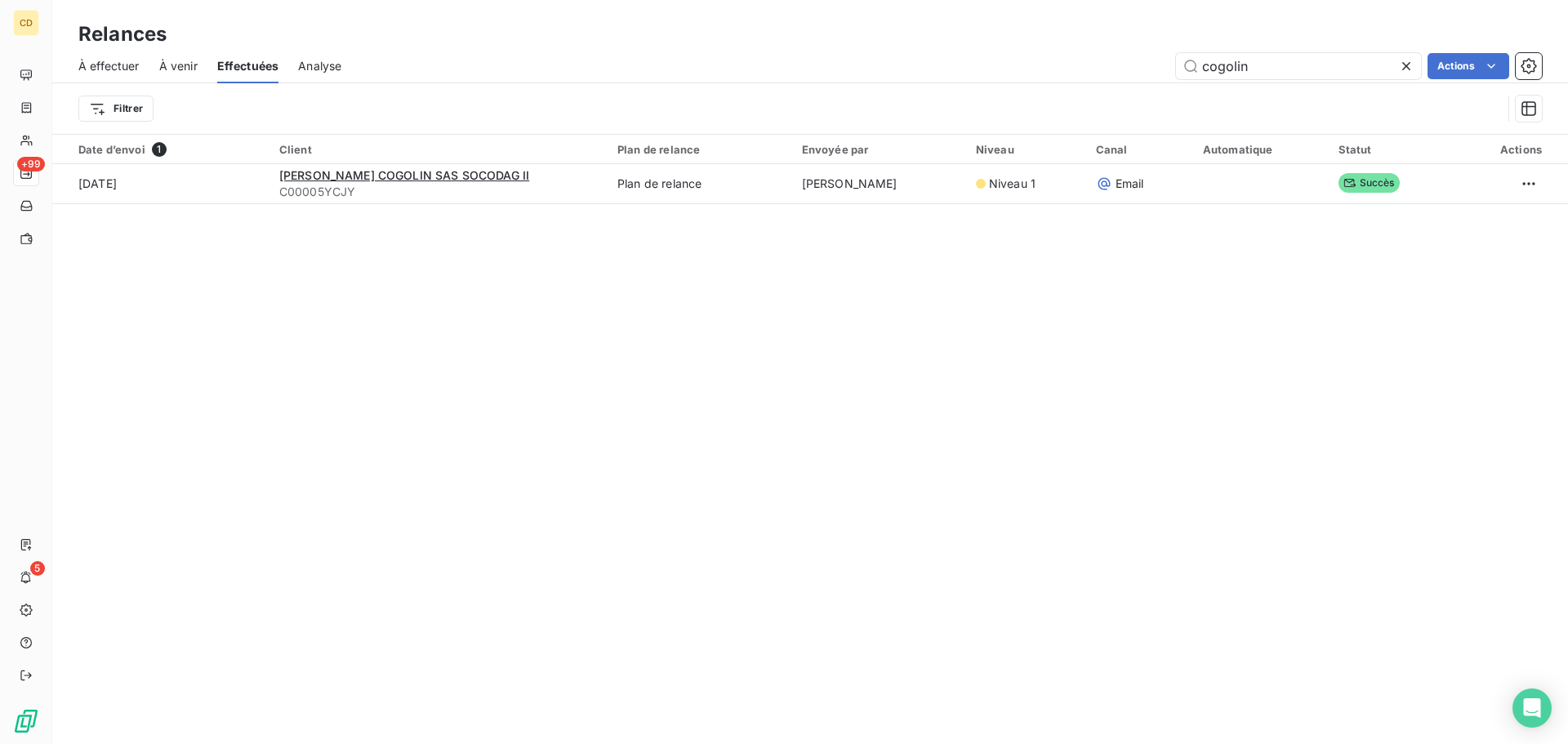
drag, startPoint x: 1256, startPoint y: 72, endPoint x: 1084, endPoint y: 77, distance: 172.1
click at [1084, 77] on div "cogolin Actions" at bounding box center [951, 66] width 1181 height 26
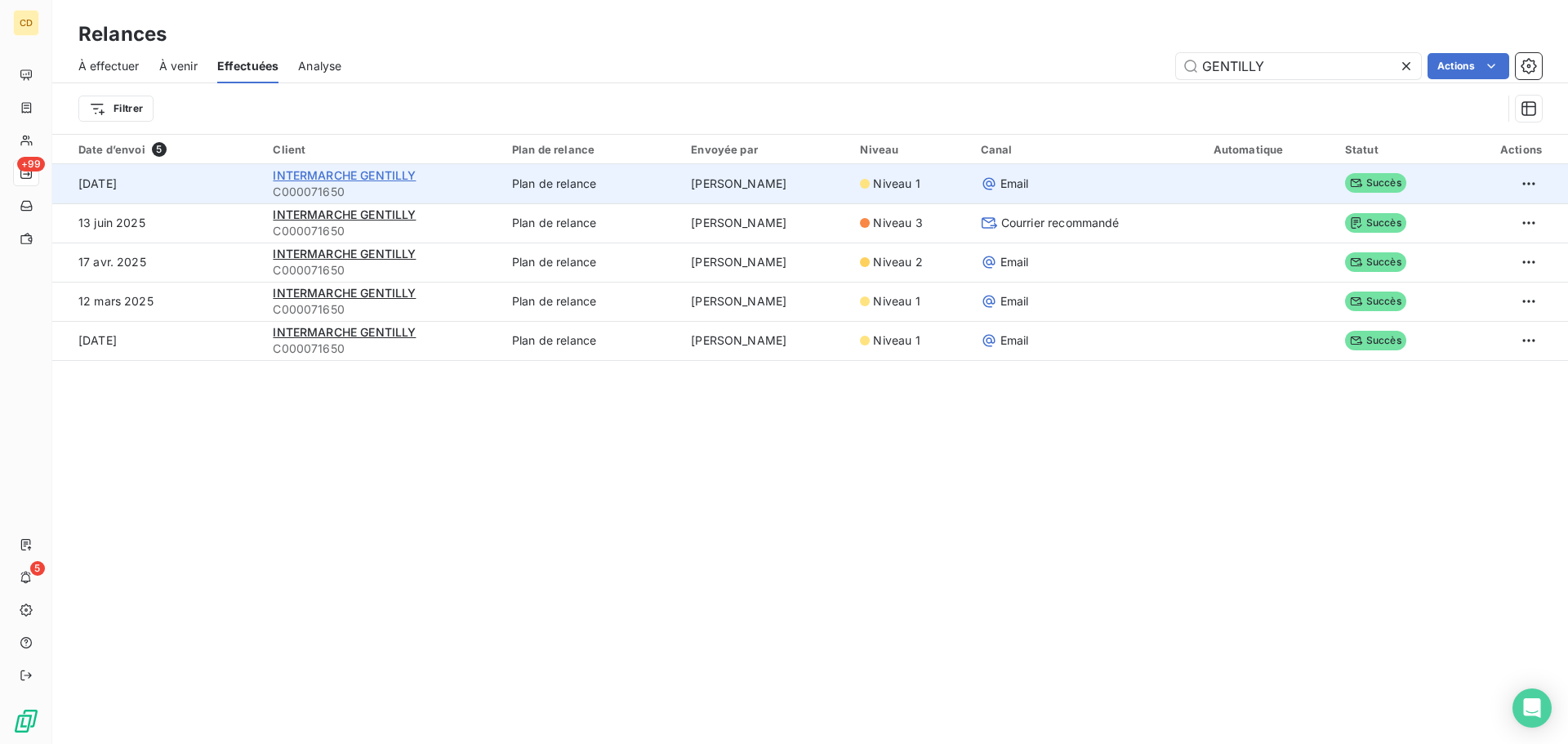
type input "GENTILLY"
click at [404, 177] on span "INTERMARCHE GENTILLY" at bounding box center [345, 175] width 143 height 14
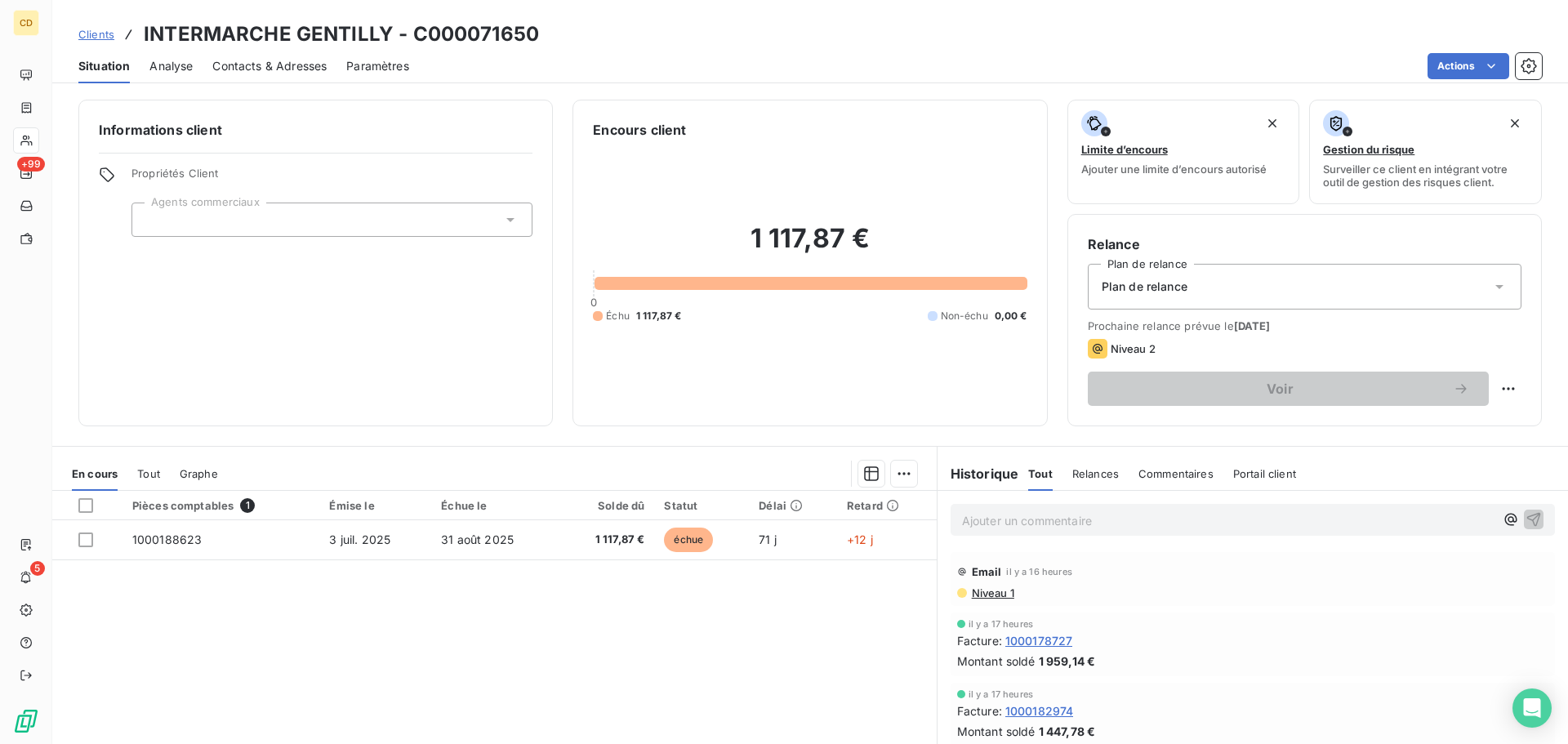
click at [999, 521] on p "Ajouter un commentaire ﻿" at bounding box center [1228, 521] width 533 height 20
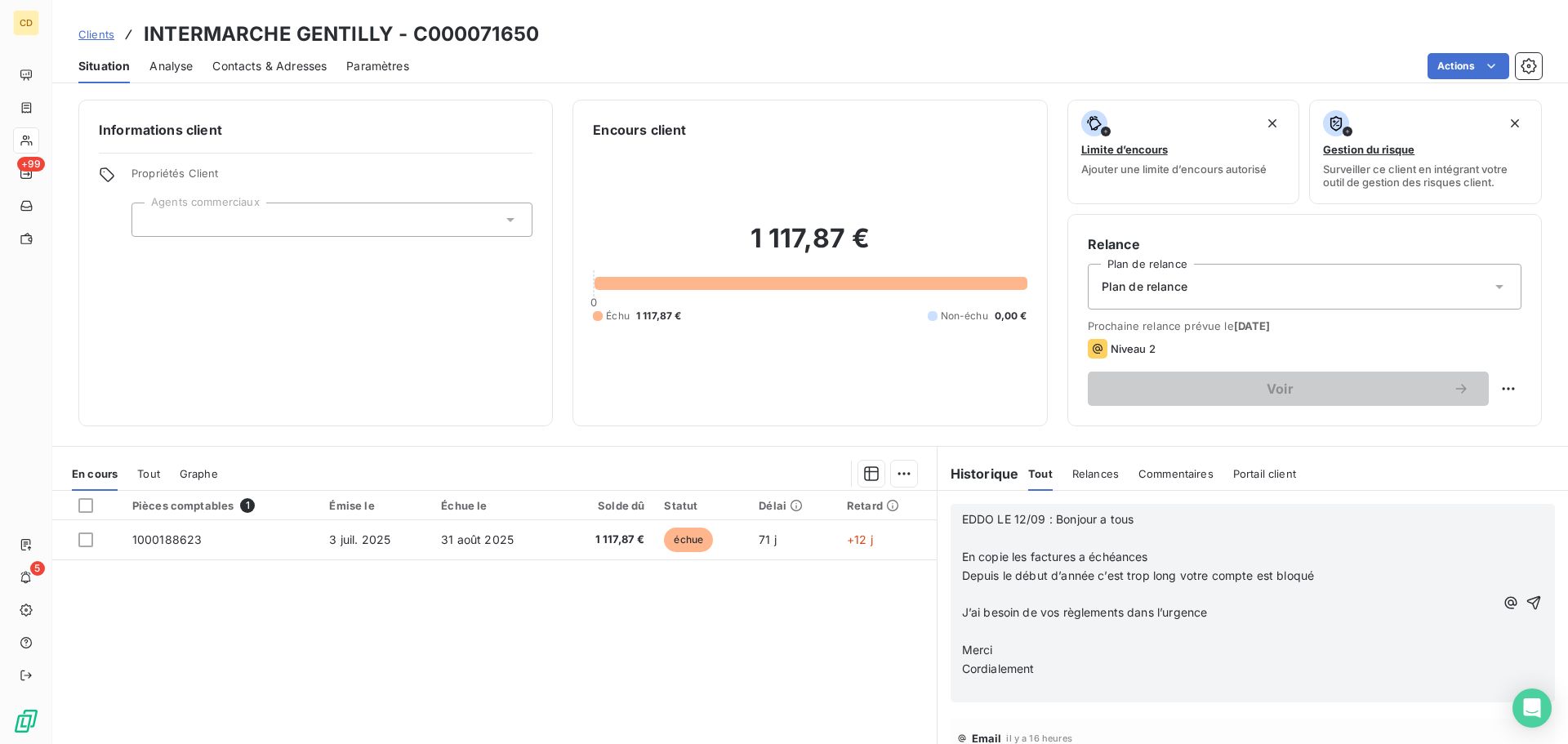
click at [1003, 599] on p "﻿" at bounding box center [1228, 595] width 533 height 19
click at [1152, 668] on p "Cordialement" at bounding box center [1228, 670] width 533 height 19
